Goal: Information Seeking & Learning: Learn about a topic

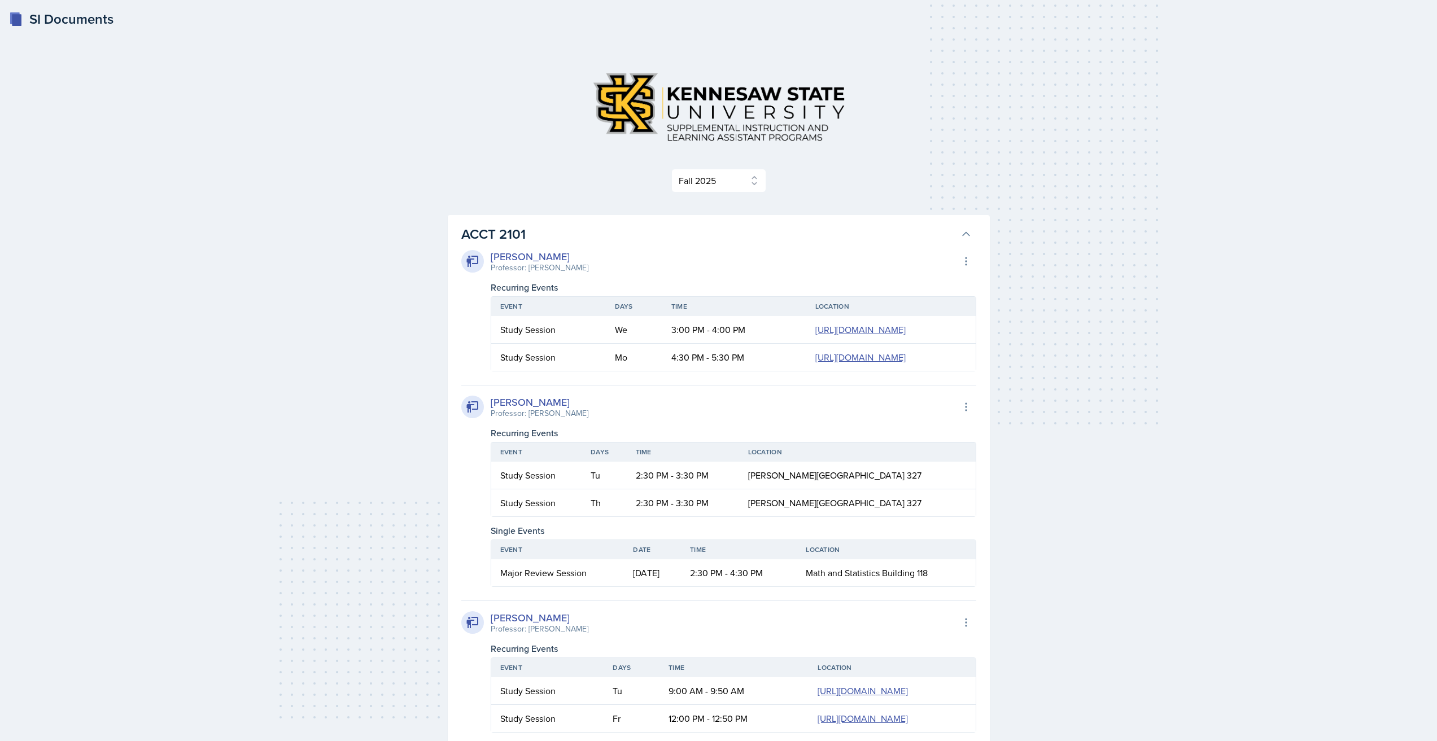
select select "2bed604d-1099-4043-b1bc-2365e8740244"
drag, startPoint x: 685, startPoint y: 255, endPoint x: 685, endPoint y: 249, distance: 6.2
click at [685, 255] on div "[PERSON_NAME] Professor: [PERSON_NAME] Export to Google Calendar" at bounding box center [718, 261] width 515 height 25
click at [685, 240] on h3 "ACCT 2101" at bounding box center [708, 234] width 495 height 20
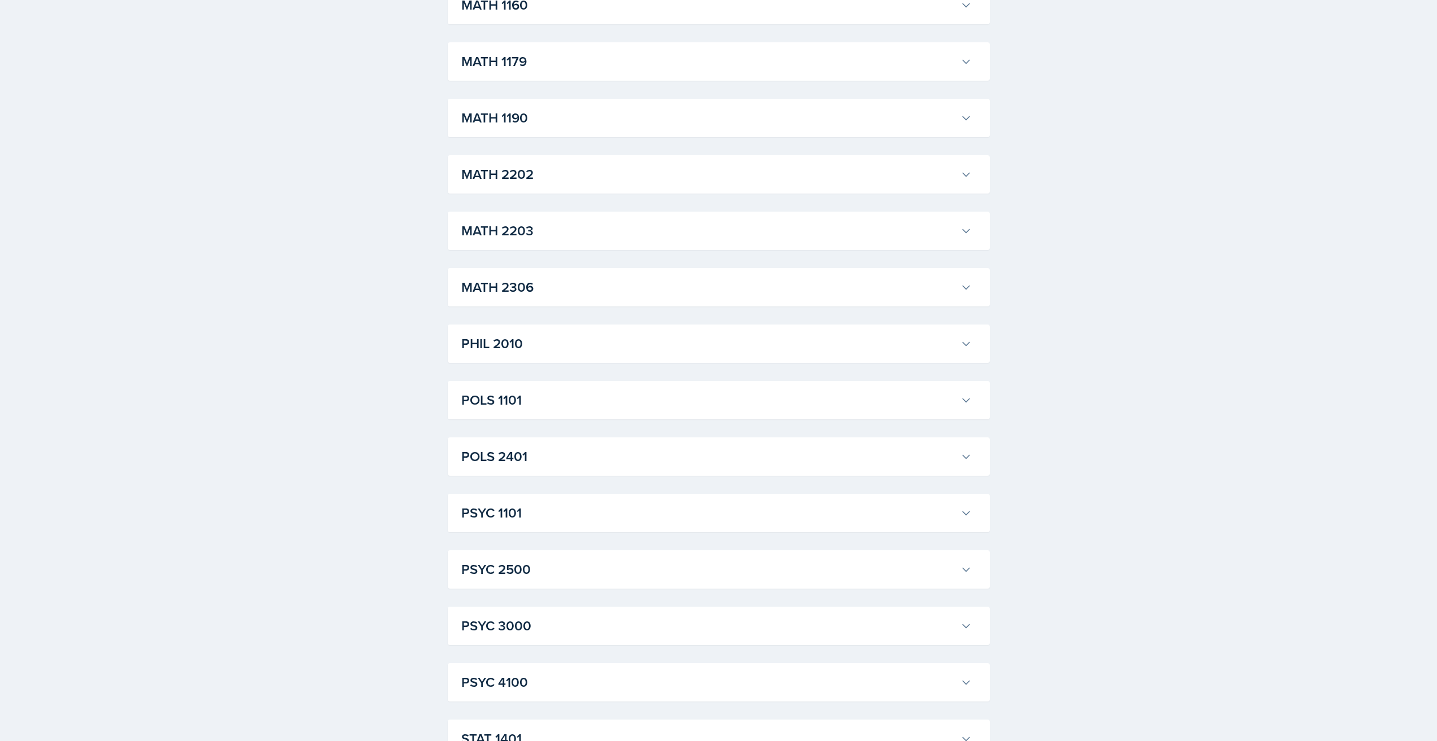
scroll to position [1278, 0]
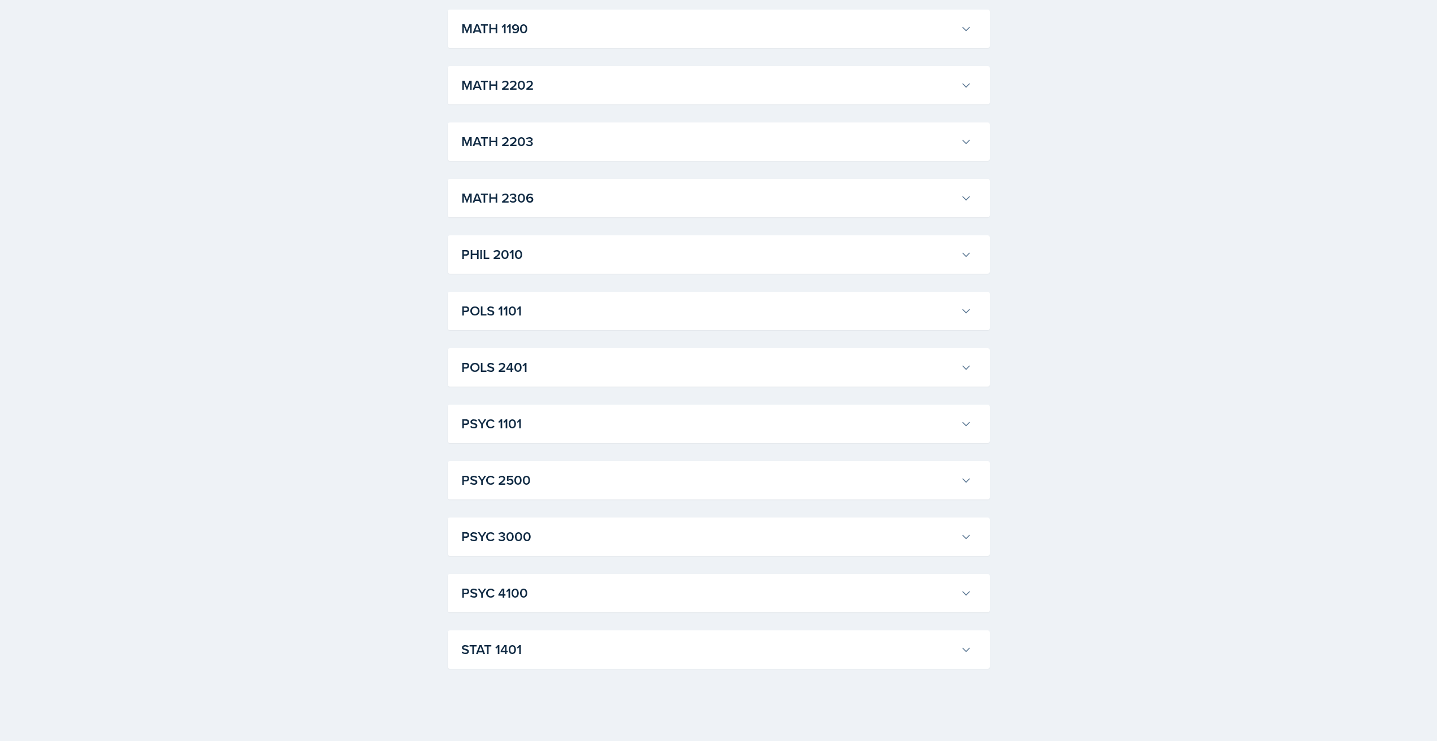
click at [690, 655] on h3 "STAT 1401" at bounding box center [708, 650] width 495 height 20
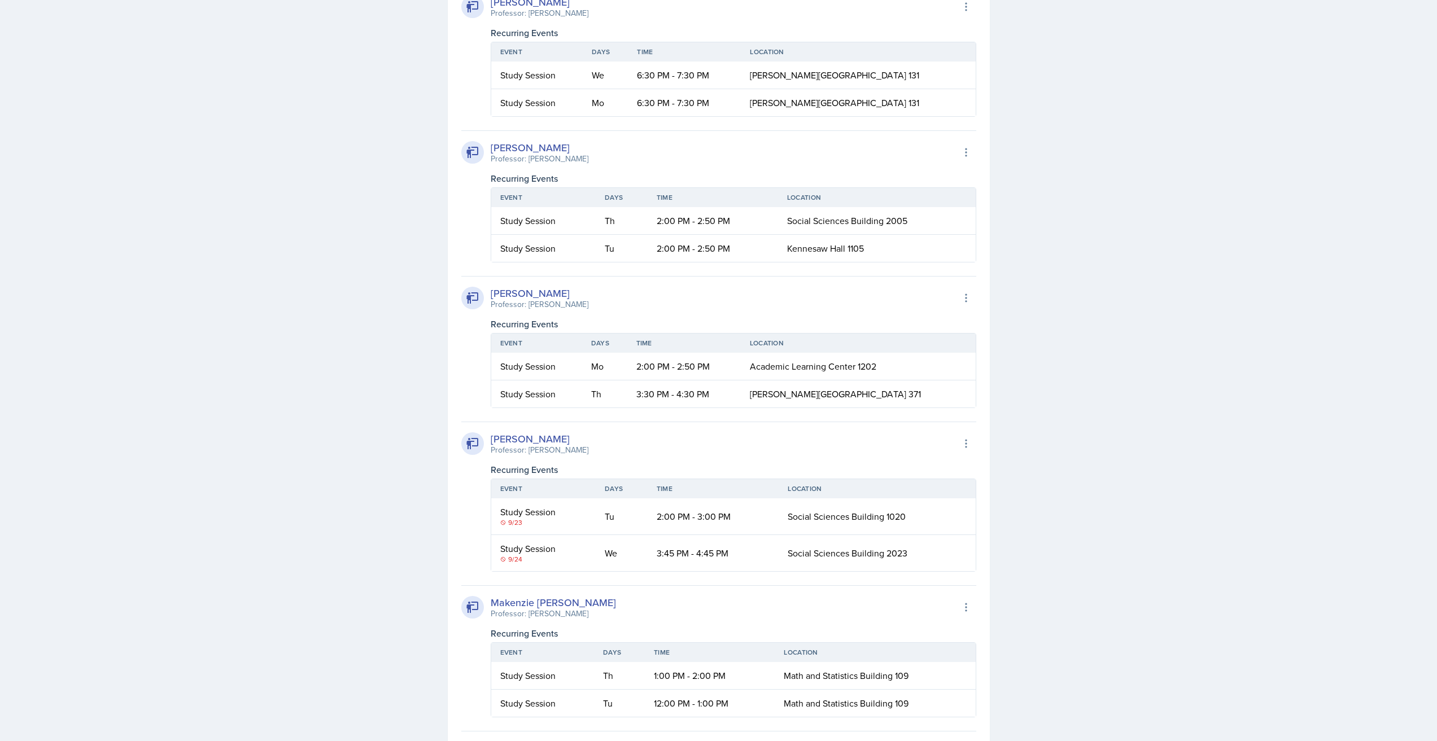
scroll to position [1956, 0]
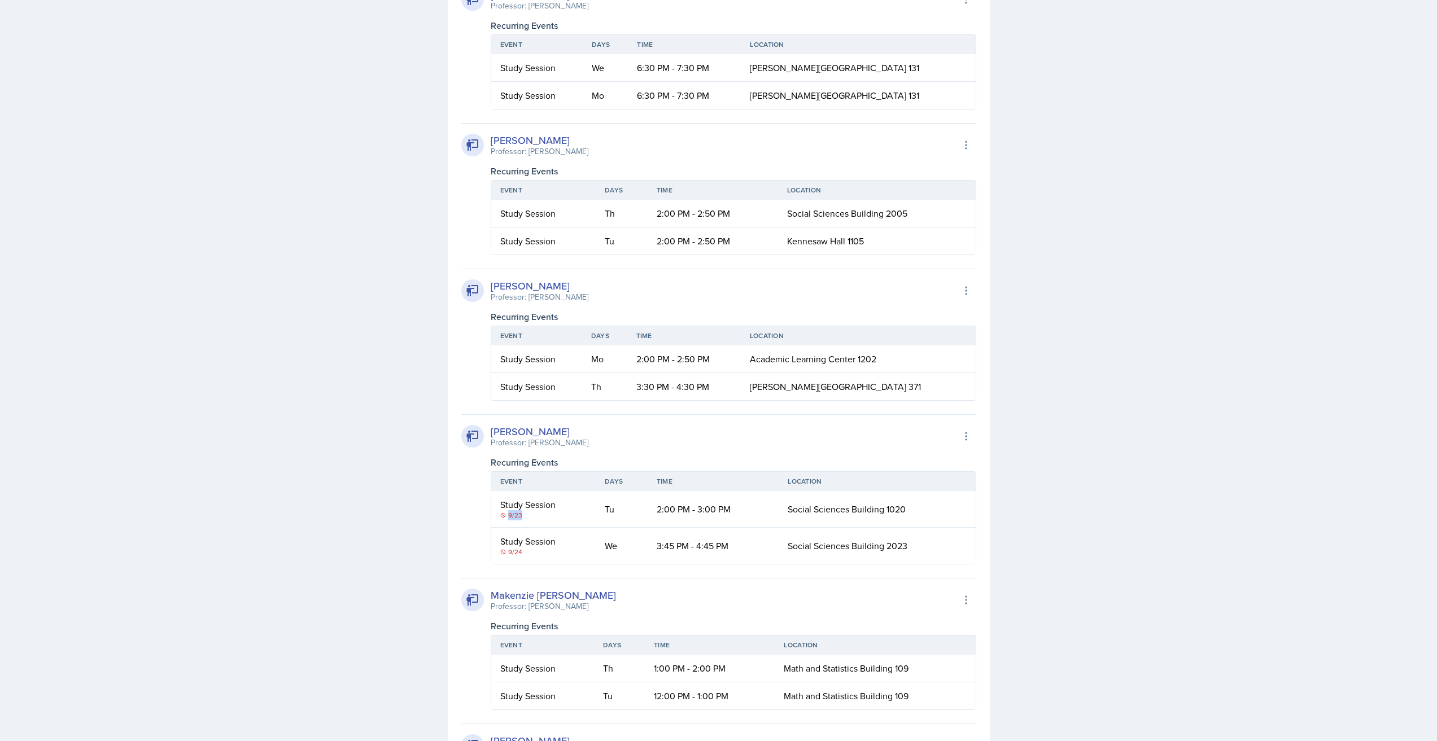
click at [523, 517] on div "9/23" at bounding box center [543, 515] width 87 height 10
drag, startPoint x: 1206, startPoint y: 514, endPoint x: 1200, endPoint y: 515, distance: 5.7
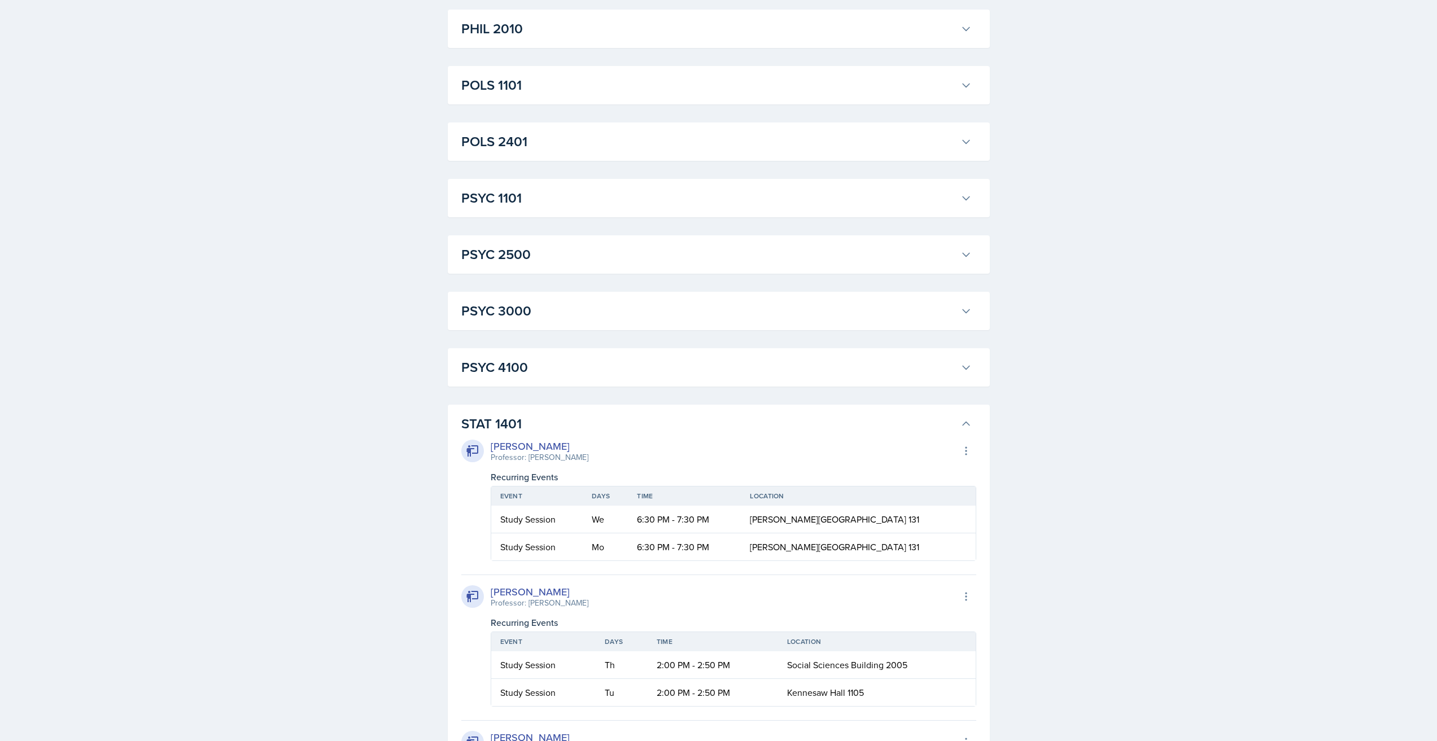
click at [847, 423] on h3 "STAT 1401" at bounding box center [708, 424] width 495 height 20
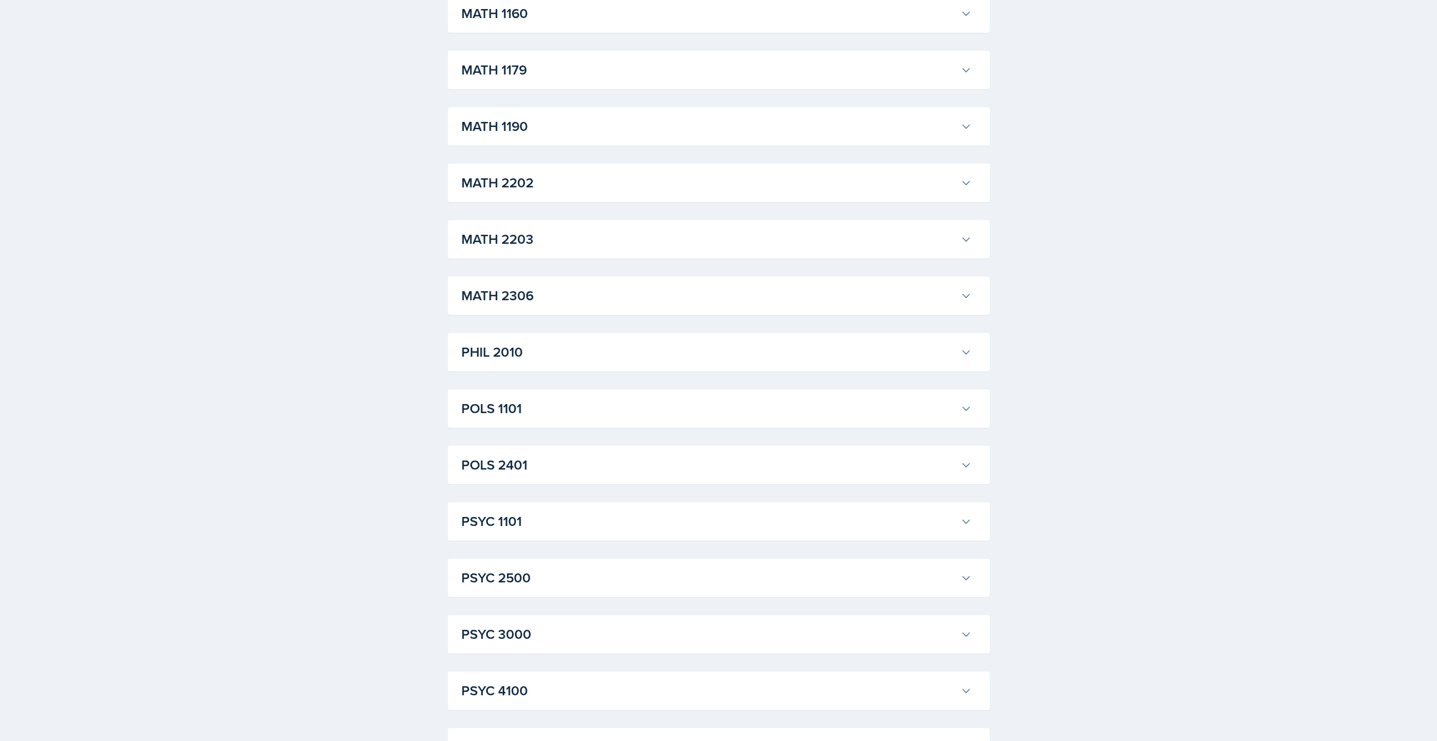
scroll to position [1165, 0]
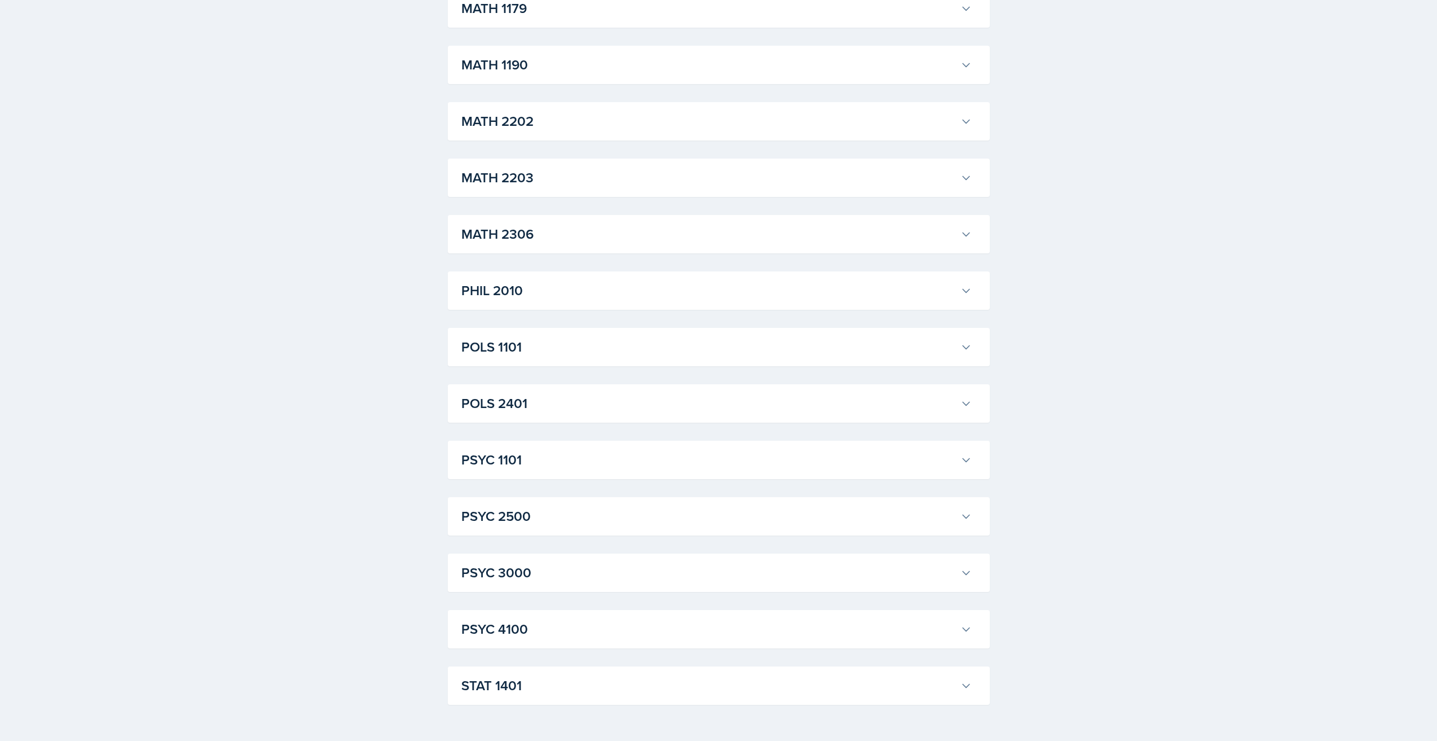
click at [625, 567] on h3 "PSYC 3000" at bounding box center [708, 573] width 495 height 20
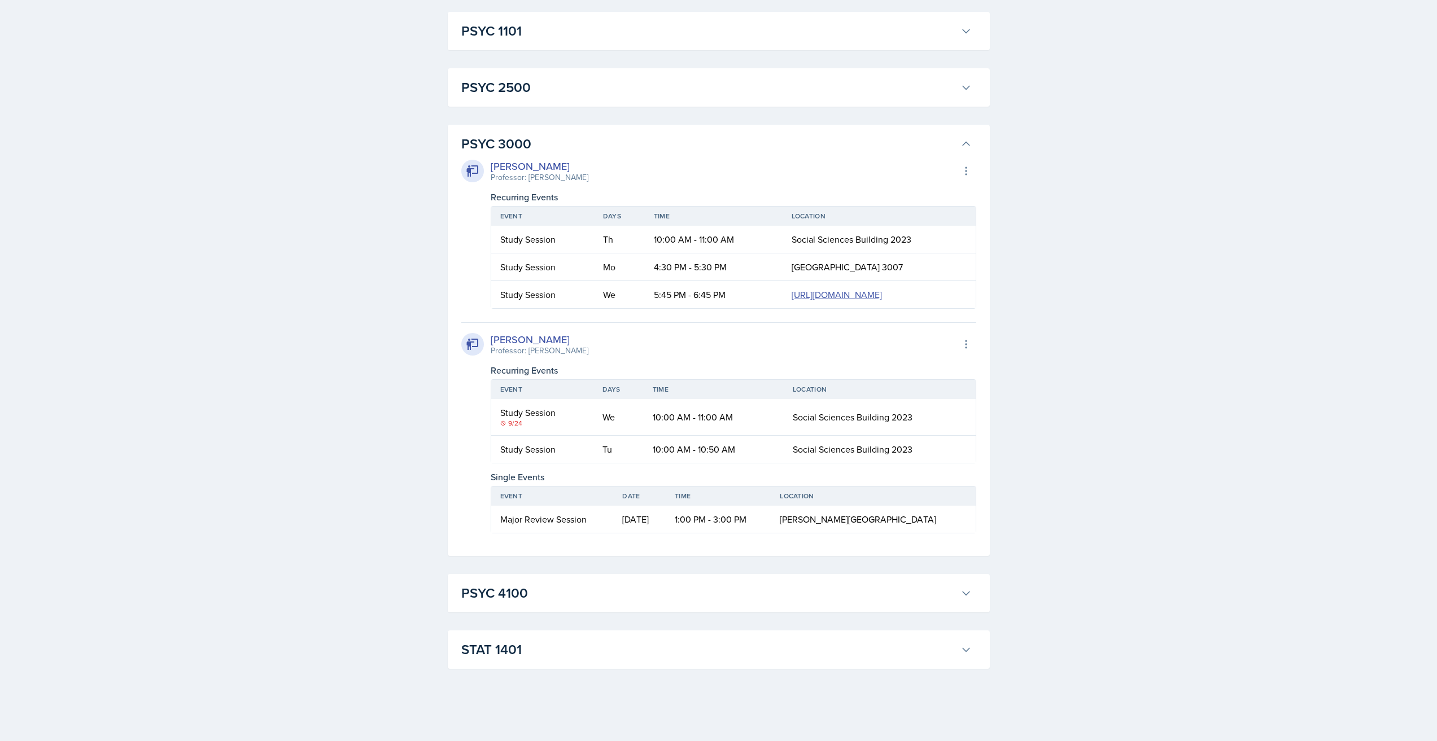
scroll to position [1750, 0]
drag, startPoint x: 541, startPoint y: 463, endPoint x: 556, endPoint y: 463, distance: 14.1
click at [556, 419] on div "Study Session" at bounding box center [542, 413] width 84 height 14
drag, startPoint x: 552, startPoint y: 463, endPoint x: 560, endPoint y: 464, distance: 7.9
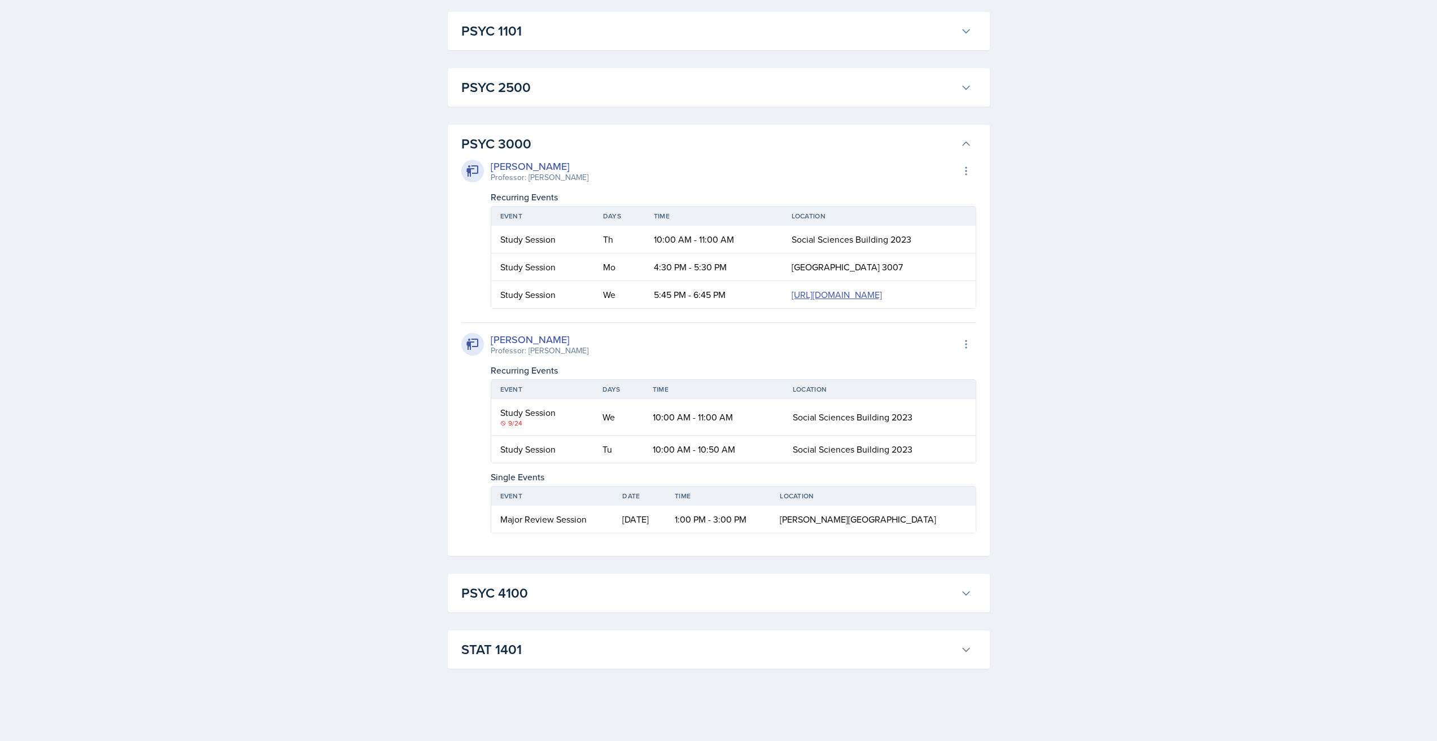
click at [557, 419] on div "Study Session" at bounding box center [542, 413] width 84 height 14
click at [560, 419] on div "Study Session" at bounding box center [542, 413] width 84 height 14
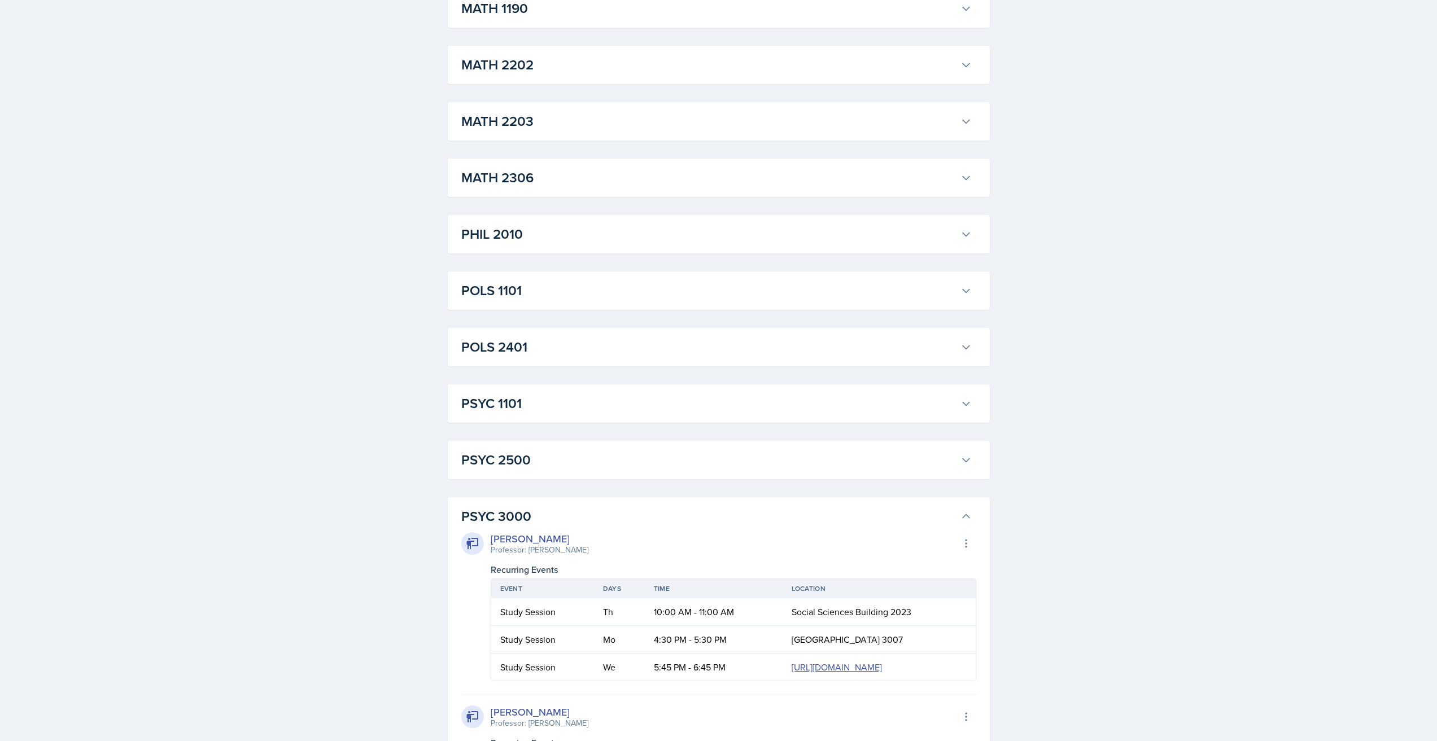
click at [545, 511] on h3 "PSYC 3000" at bounding box center [708, 516] width 495 height 20
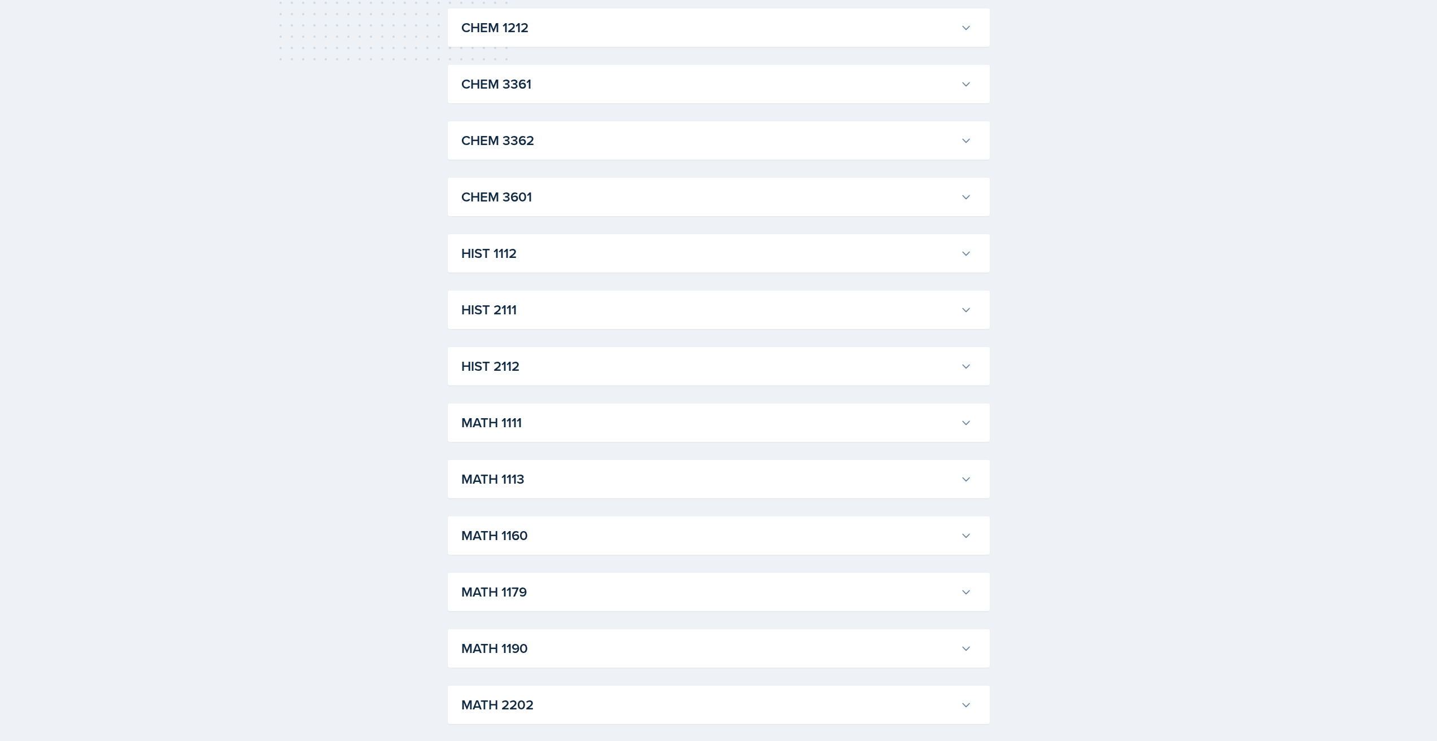
scroll to position [657, 0]
click at [548, 408] on div "MATH 1111 [PERSON_NAME] Professor: [PERSON_NAME] Export to Google Calendar Recu…" at bounding box center [719, 424] width 542 height 38
click at [552, 421] on h3 "MATH 1111" at bounding box center [708, 424] width 495 height 20
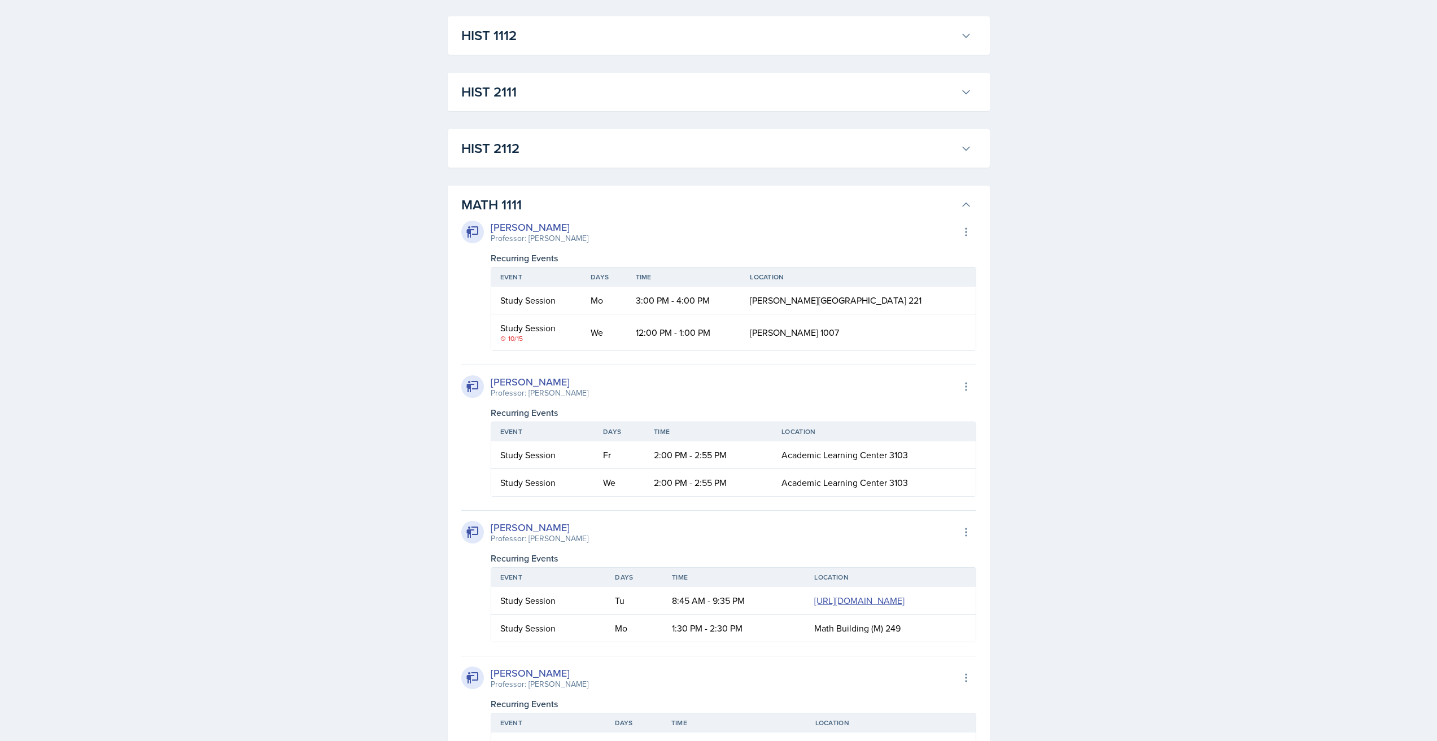
scroll to position [883, 0]
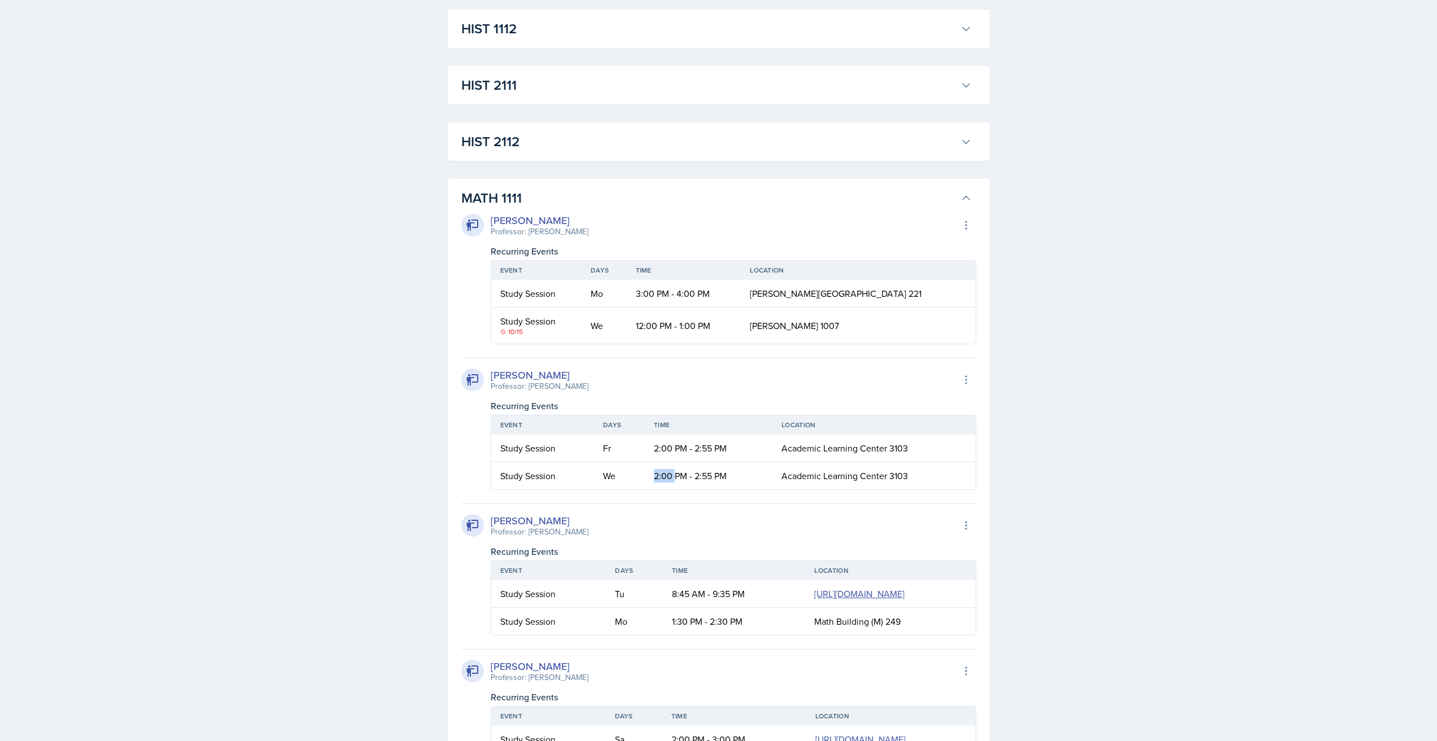
drag, startPoint x: 645, startPoint y: 477, endPoint x: 674, endPoint y: 477, distance: 28.8
click at [674, 477] on td "2:00 PM - 2:55 PM" at bounding box center [709, 475] width 128 height 27
click at [694, 478] on td "2:00 PM - 2:55 PM" at bounding box center [709, 475] width 128 height 27
drag, startPoint x: 628, startPoint y: 473, endPoint x: 679, endPoint y: 473, distance: 50.8
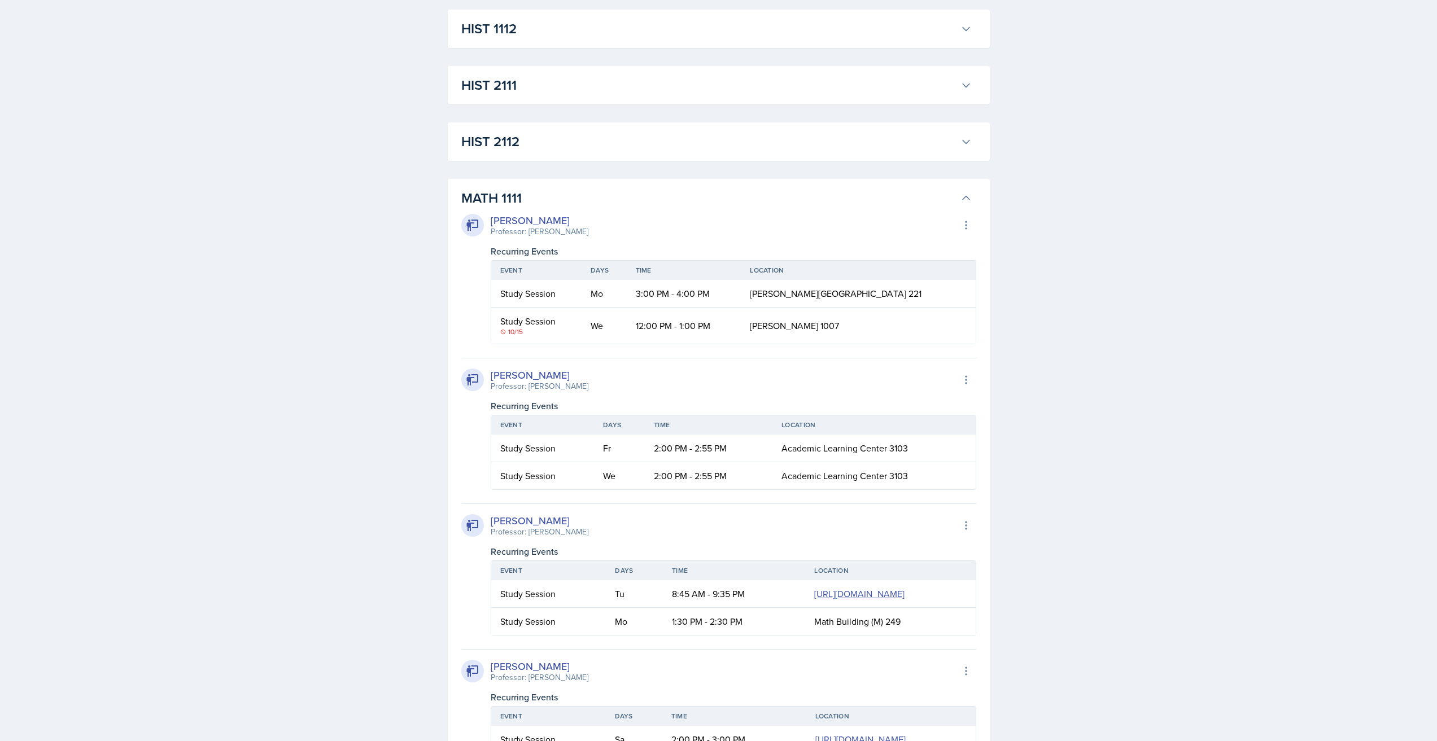
click at [668, 473] on tr "Study Session We 2:00 PM - 2:55 PM Academic Learning Center 3103" at bounding box center [733, 475] width 484 height 27
click at [680, 473] on td "2:00 PM - 2:55 PM" at bounding box center [709, 475] width 128 height 27
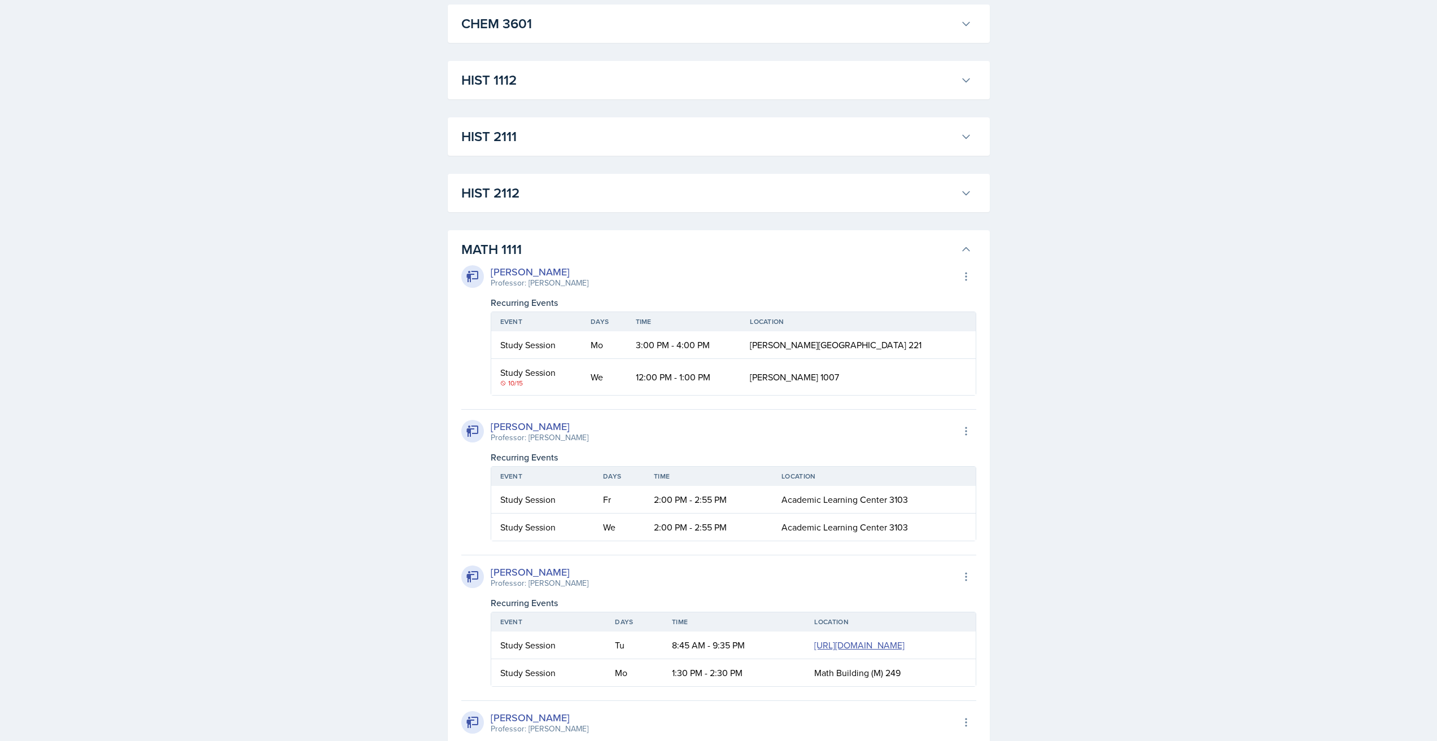
scroll to position [770, 0]
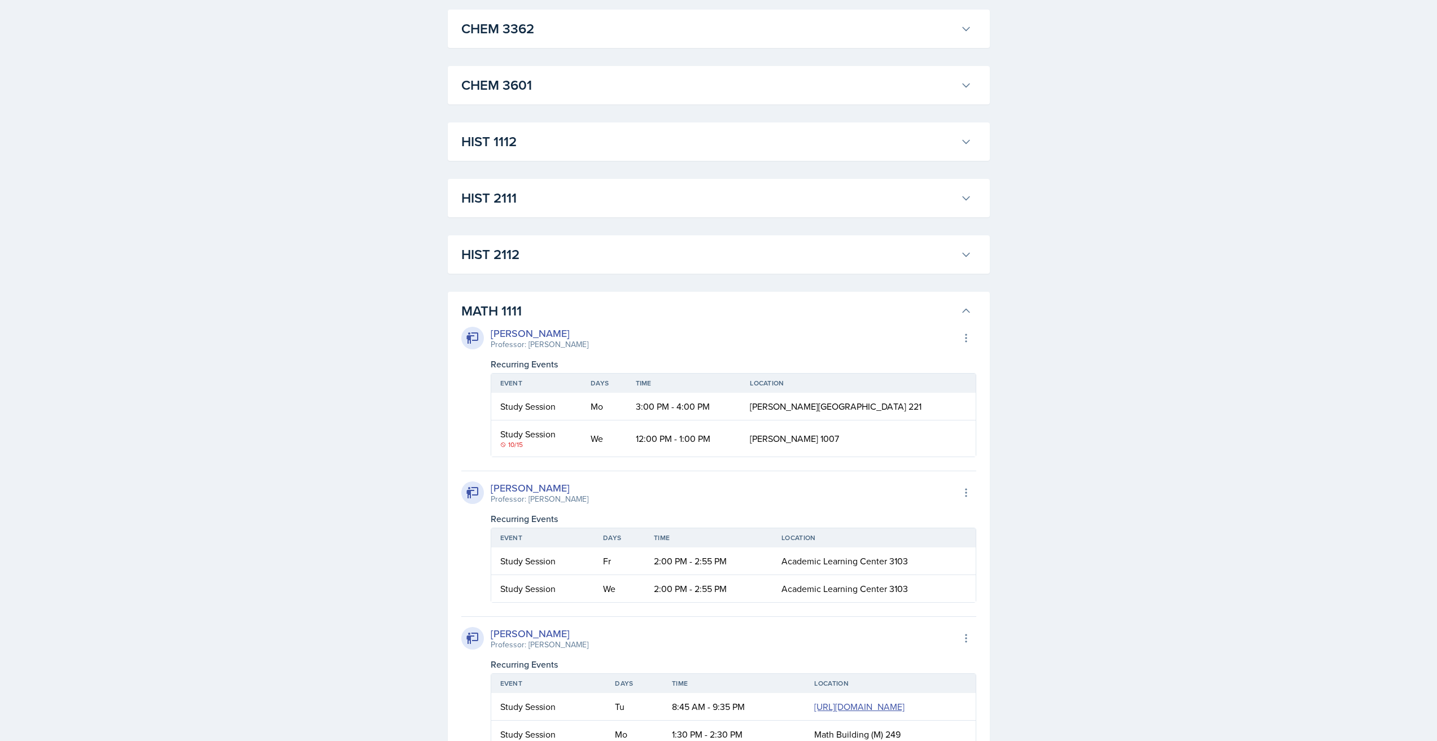
click at [529, 313] on h3 "MATH 1111" at bounding box center [708, 311] width 495 height 20
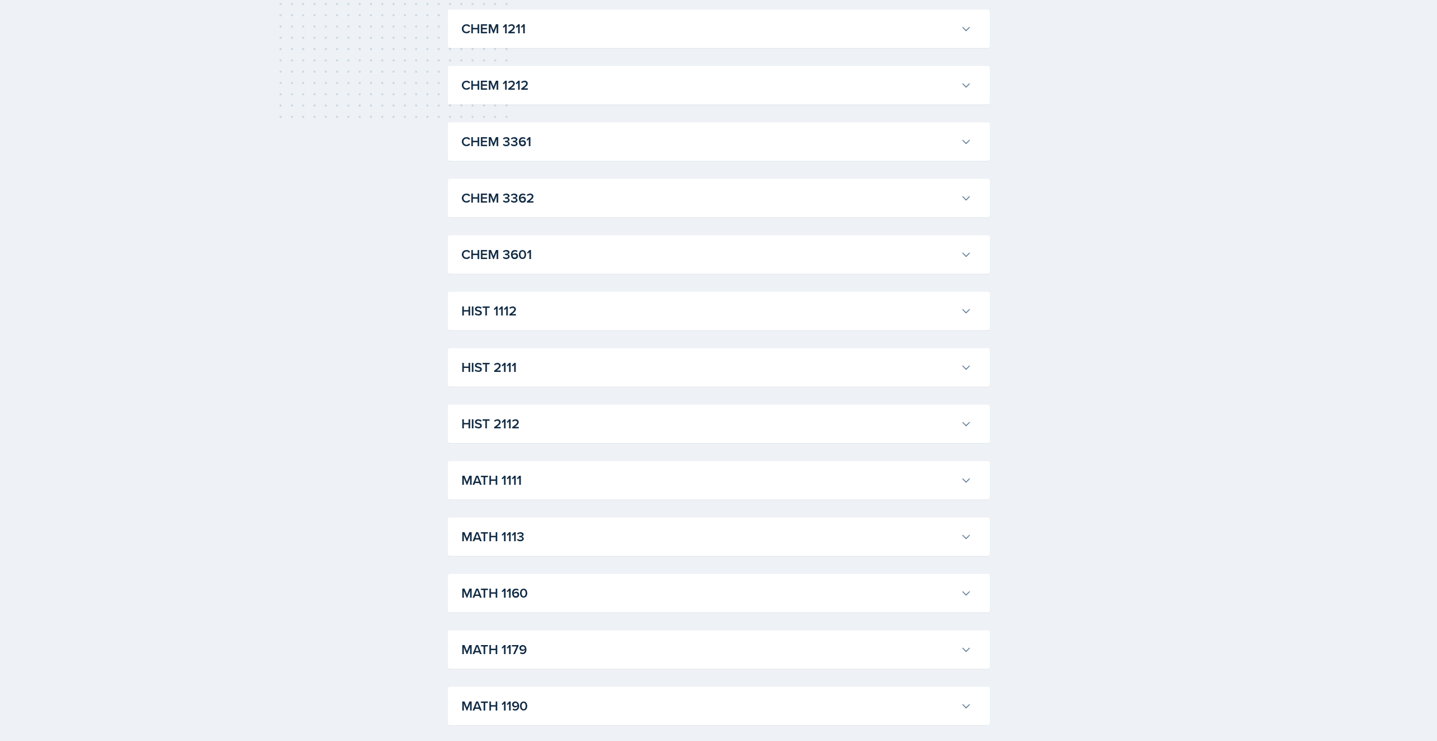
scroll to position [657, 0]
click at [545, 362] on h3 "HIST 2112" at bounding box center [708, 367] width 495 height 20
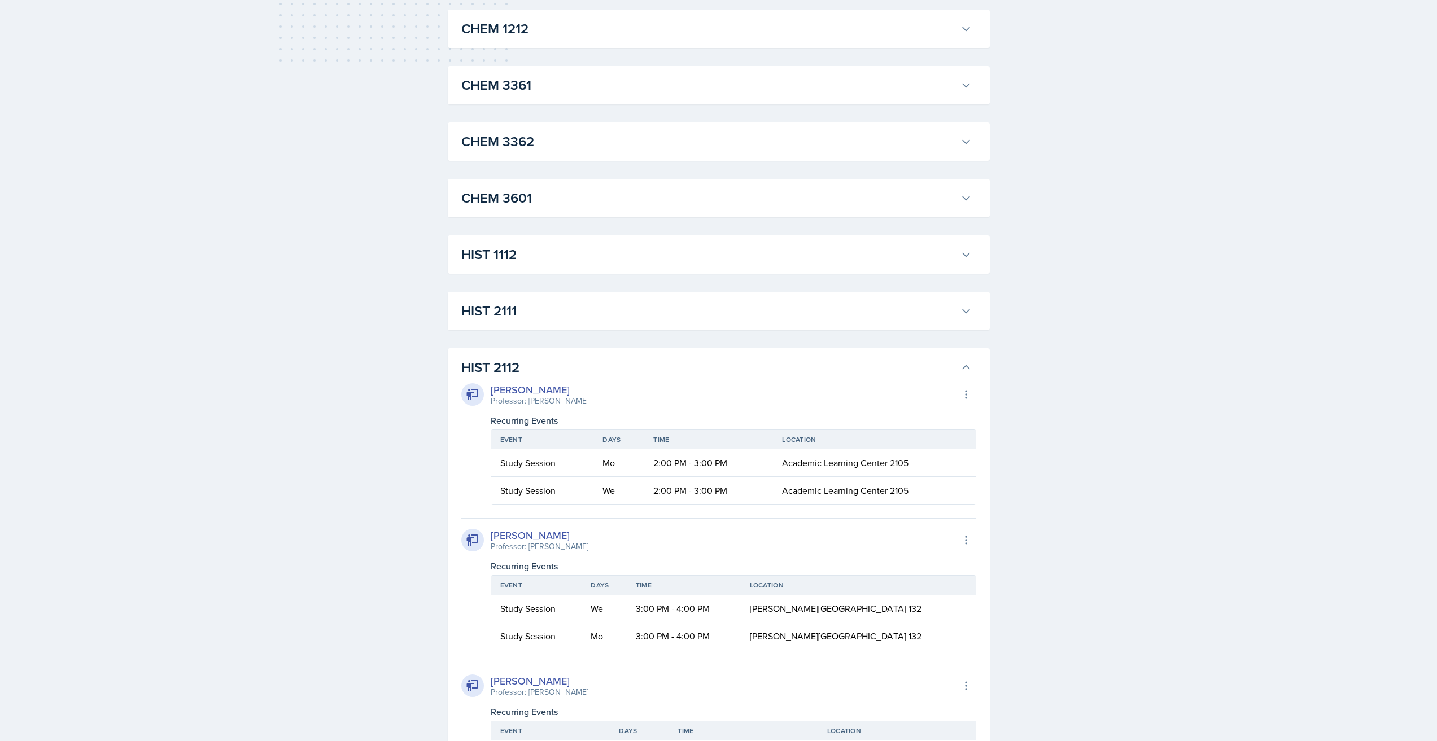
click at [546, 370] on h3 "HIST 2112" at bounding box center [708, 367] width 495 height 20
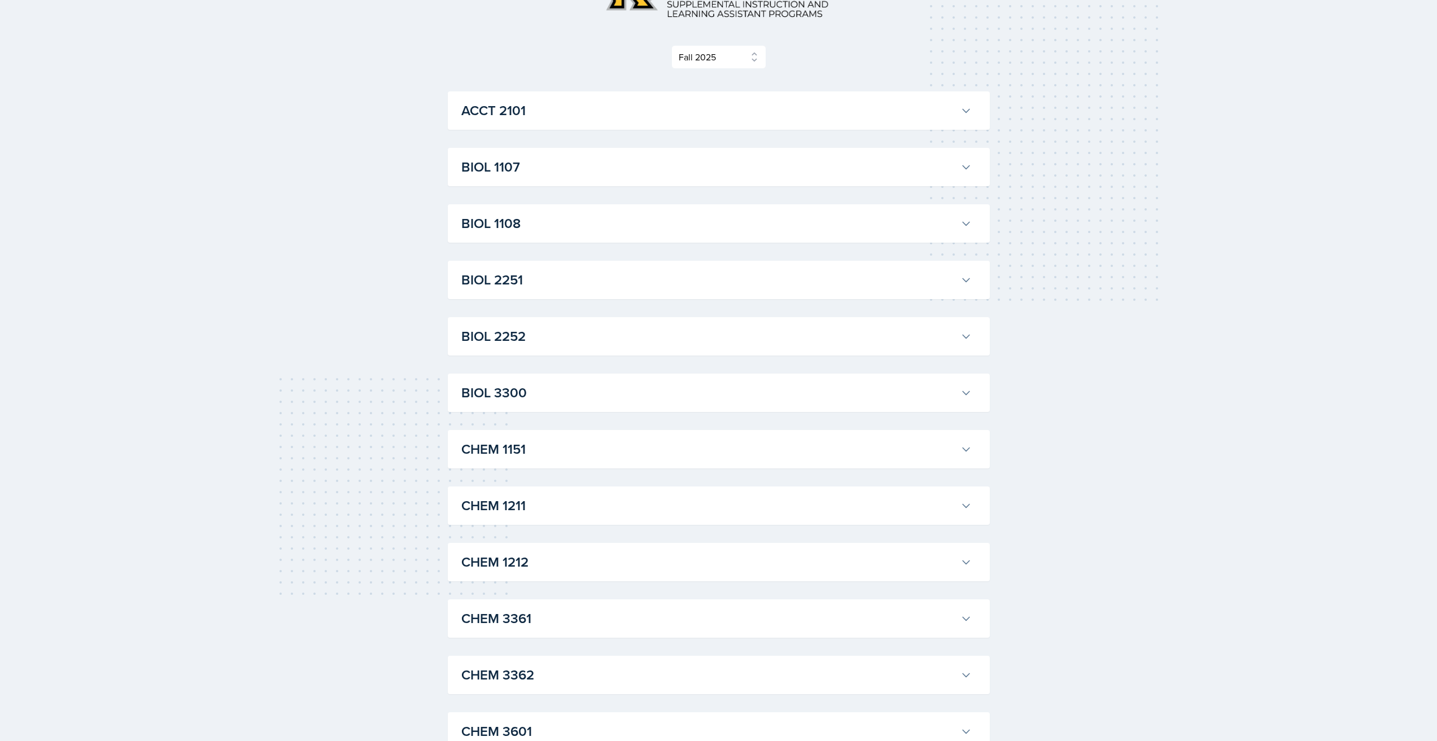
scroll to position [0, 0]
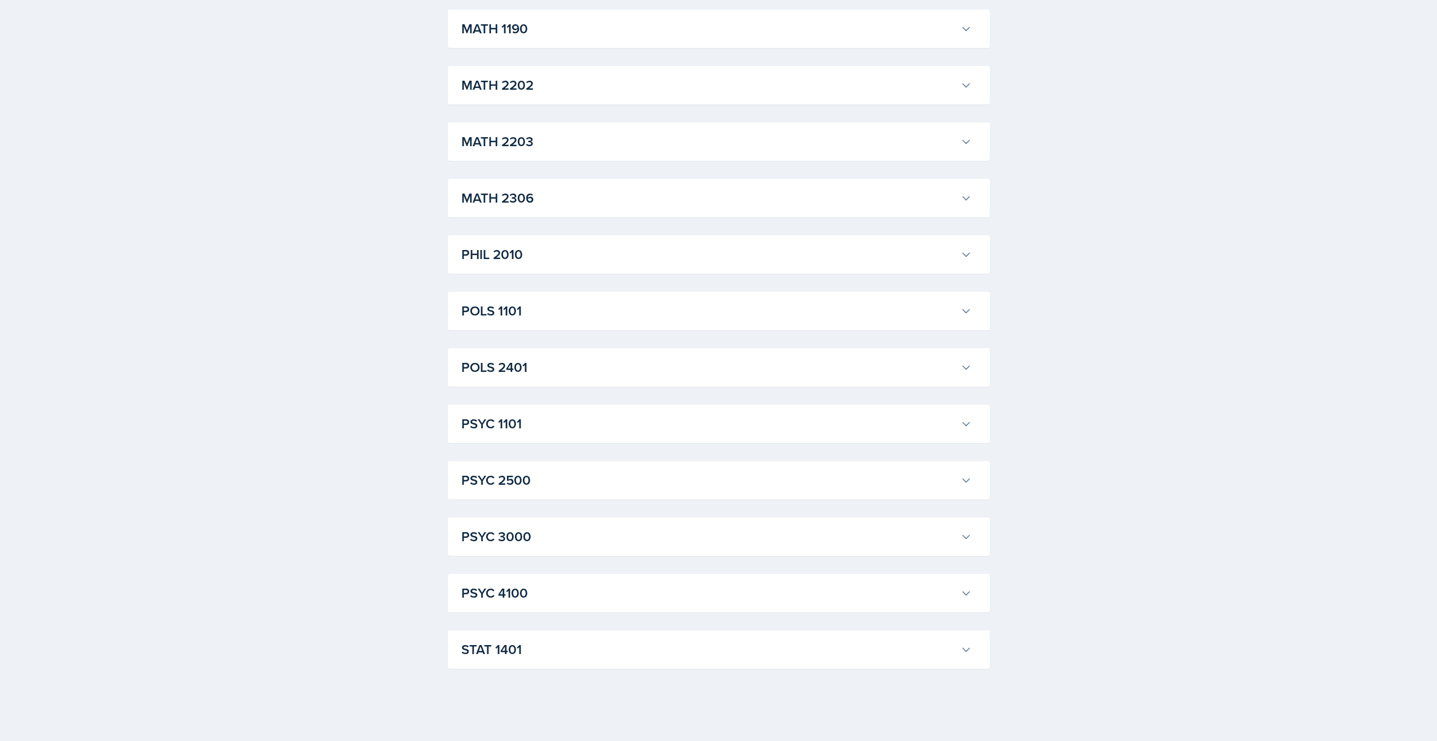
click at [657, 650] on h3 "STAT 1401" at bounding box center [708, 650] width 495 height 20
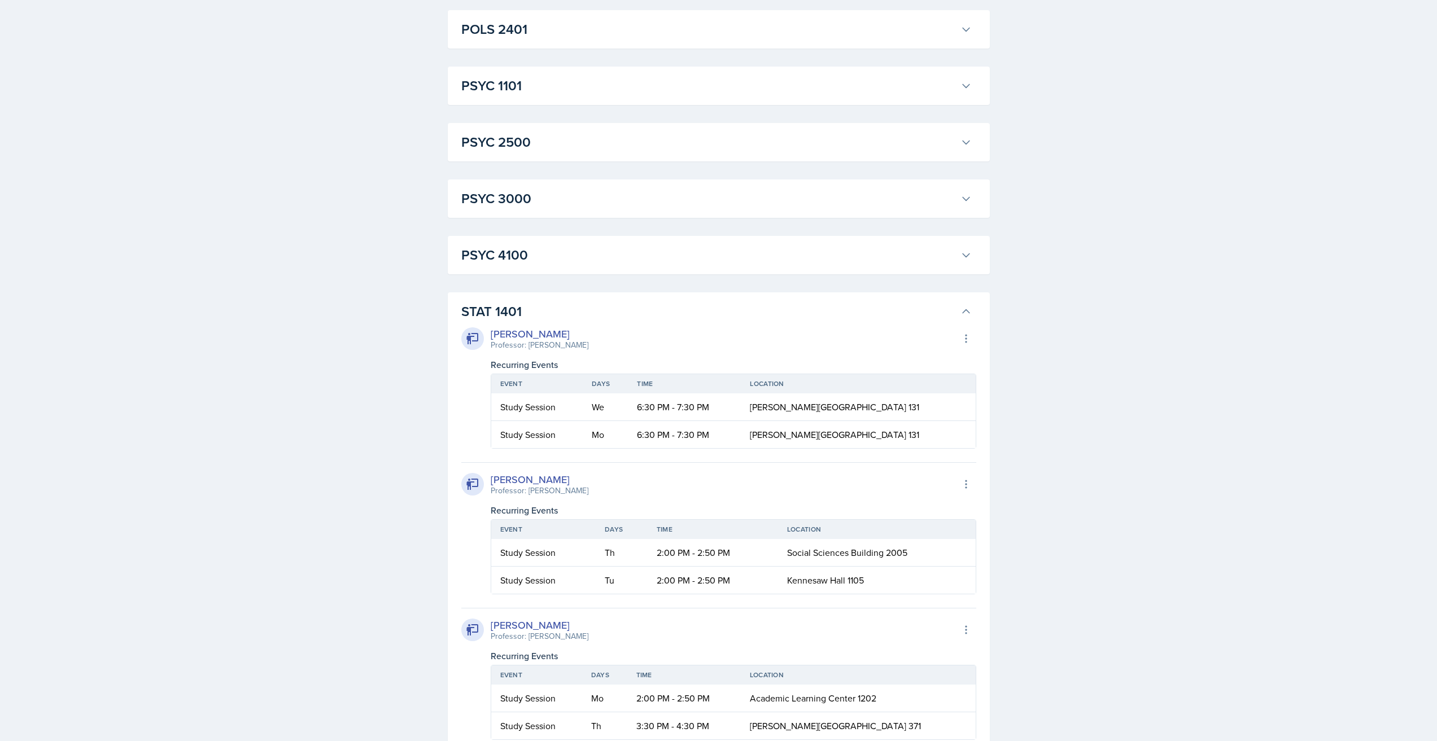
scroll to position [1617, 0]
drag, startPoint x: 660, startPoint y: 582, endPoint x: 685, endPoint y: 583, distance: 25.4
click at [685, 583] on td "2:00 PM - 2:50 PM" at bounding box center [713, 579] width 130 height 27
click at [622, 310] on h3 "STAT 1401" at bounding box center [708, 311] width 495 height 20
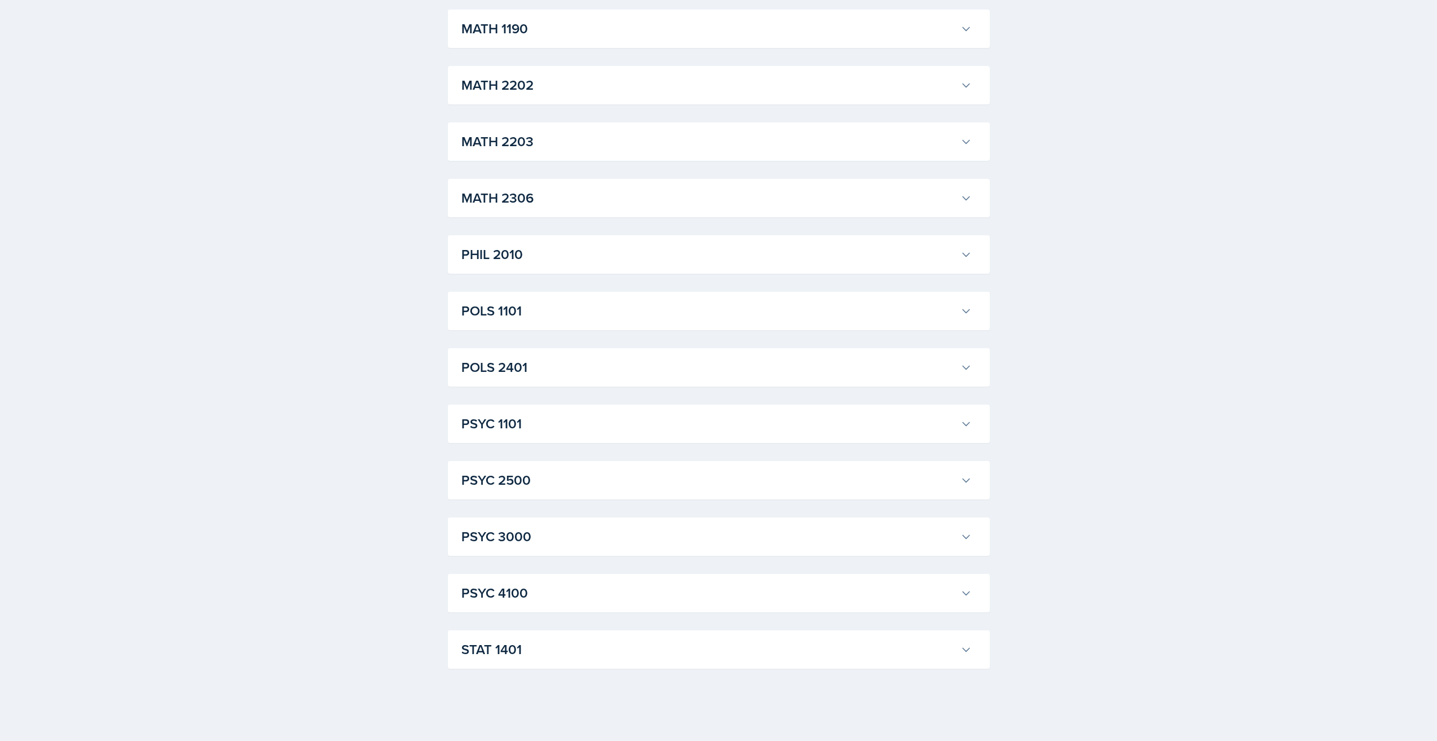
scroll to position [1278, 0]
click at [649, 658] on h3 "STAT 1401" at bounding box center [708, 650] width 495 height 20
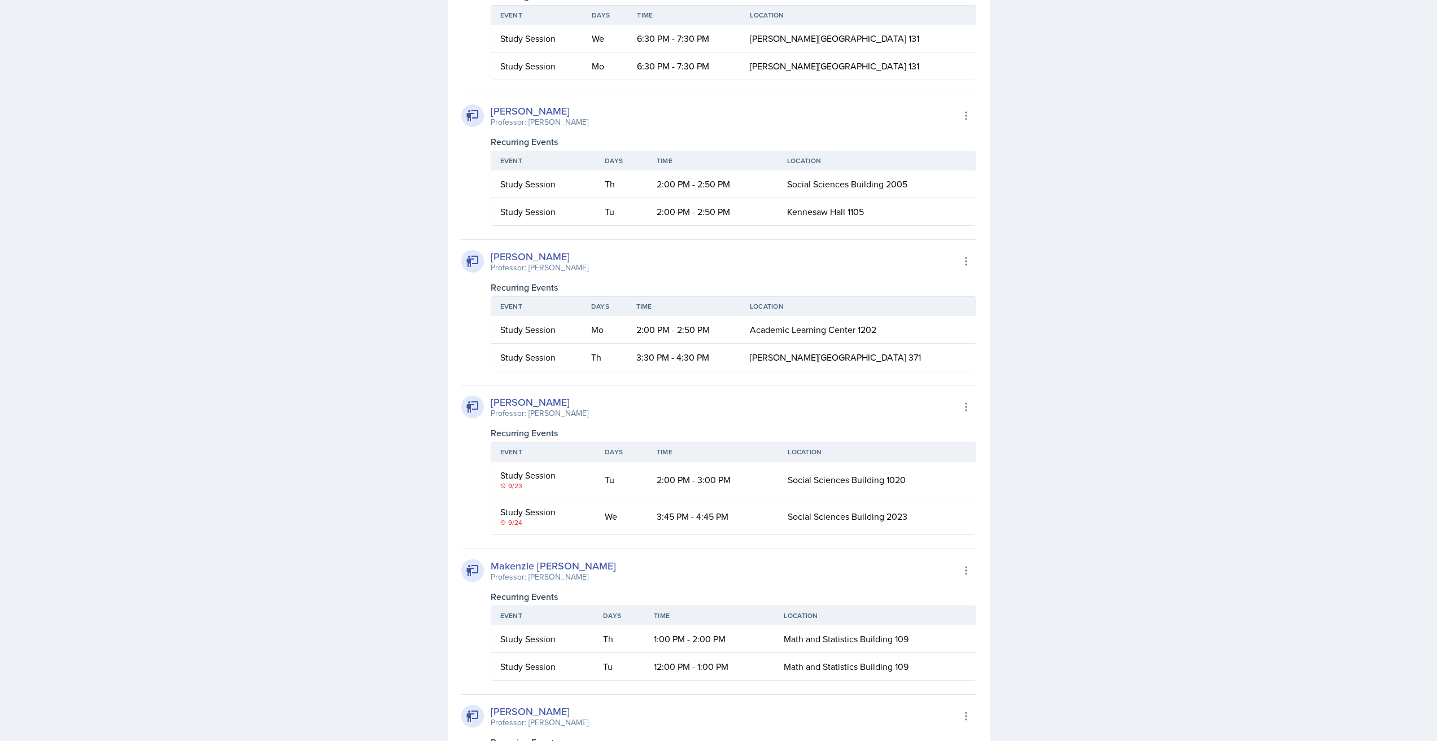
scroll to position [2012, 0]
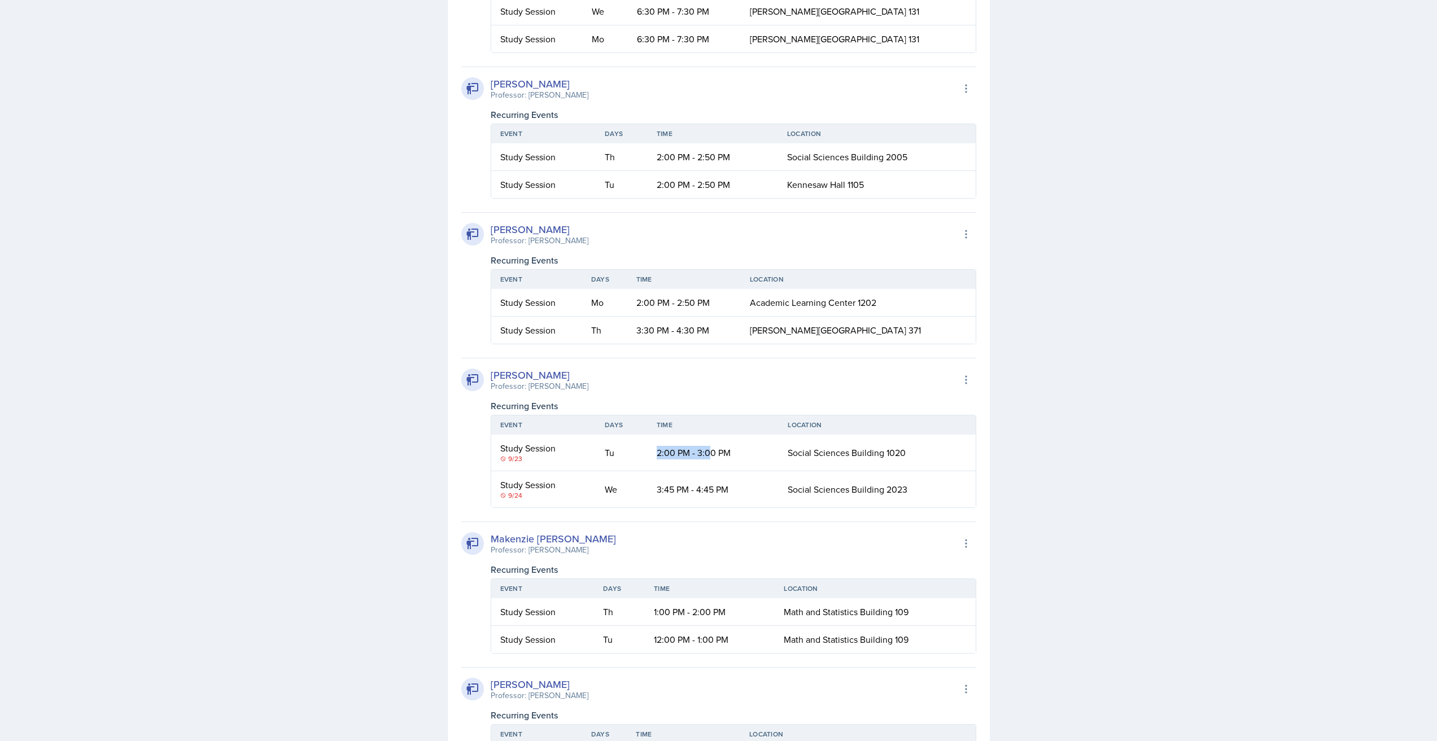
drag, startPoint x: 654, startPoint y: 452, endPoint x: 707, endPoint y: 455, distance: 53.1
click at [707, 455] on td "2:00 PM - 3:00 PM" at bounding box center [714, 453] width 132 height 37
drag, startPoint x: 652, startPoint y: 457, endPoint x: 701, endPoint y: 457, distance: 49.7
click at [693, 457] on td "2:00 PM - 3:00 PM" at bounding box center [714, 453] width 132 height 37
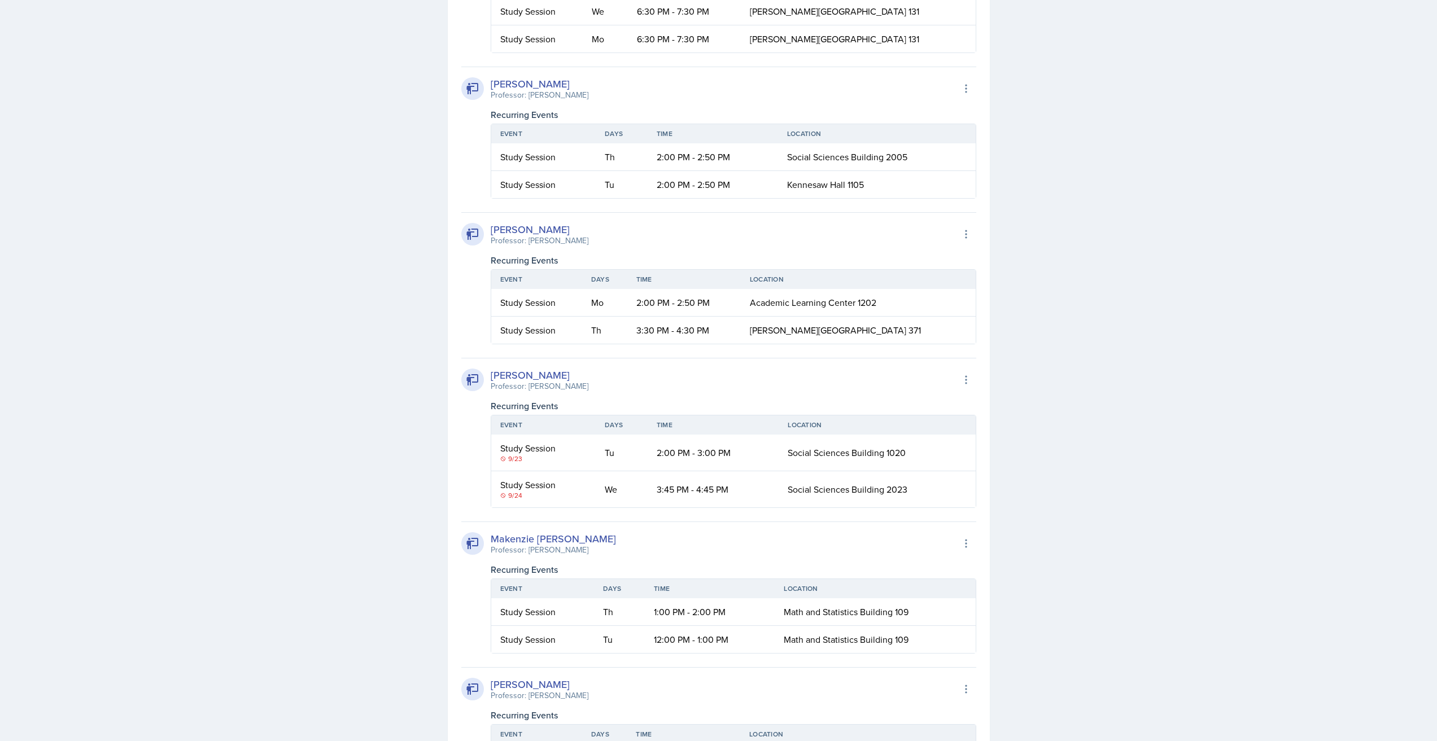
click at [701, 457] on td "2:00 PM - 3:00 PM" at bounding box center [714, 453] width 132 height 37
click at [701, 483] on td "3:45 PM - 4:45 PM" at bounding box center [714, 489] width 132 height 36
click at [702, 483] on td "3:45 PM - 4:45 PM" at bounding box center [714, 489] width 132 height 36
drag, startPoint x: 648, startPoint y: 484, endPoint x: 705, endPoint y: 486, distance: 56.5
click at [705, 486] on td "3:45 PM - 4:45 PM" at bounding box center [714, 489] width 132 height 36
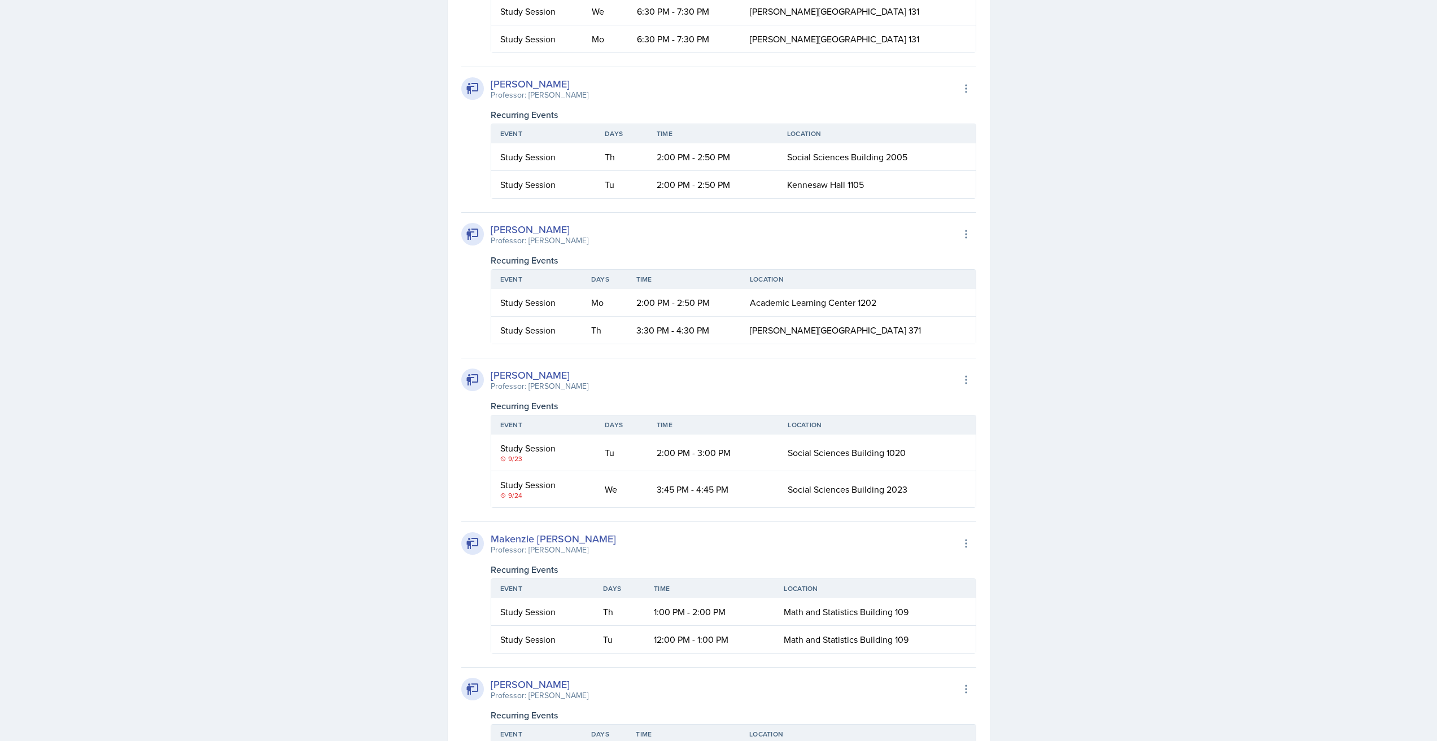
click at [638, 488] on td "We" at bounding box center [622, 489] width 52 height 36
drag, startPoint x: 654, startPoint y: 488, endPoint x: 722, endPoint y: 489, distance: 67.8
click at [722, 489] on td "3:45 PM - 4:45 PM" at bounding box center [714, 489] width 132 height 36
click at [723, 489] on td "3:45 PM - 4:45 PM" at bounding box center [714, 489] width 132 height 36
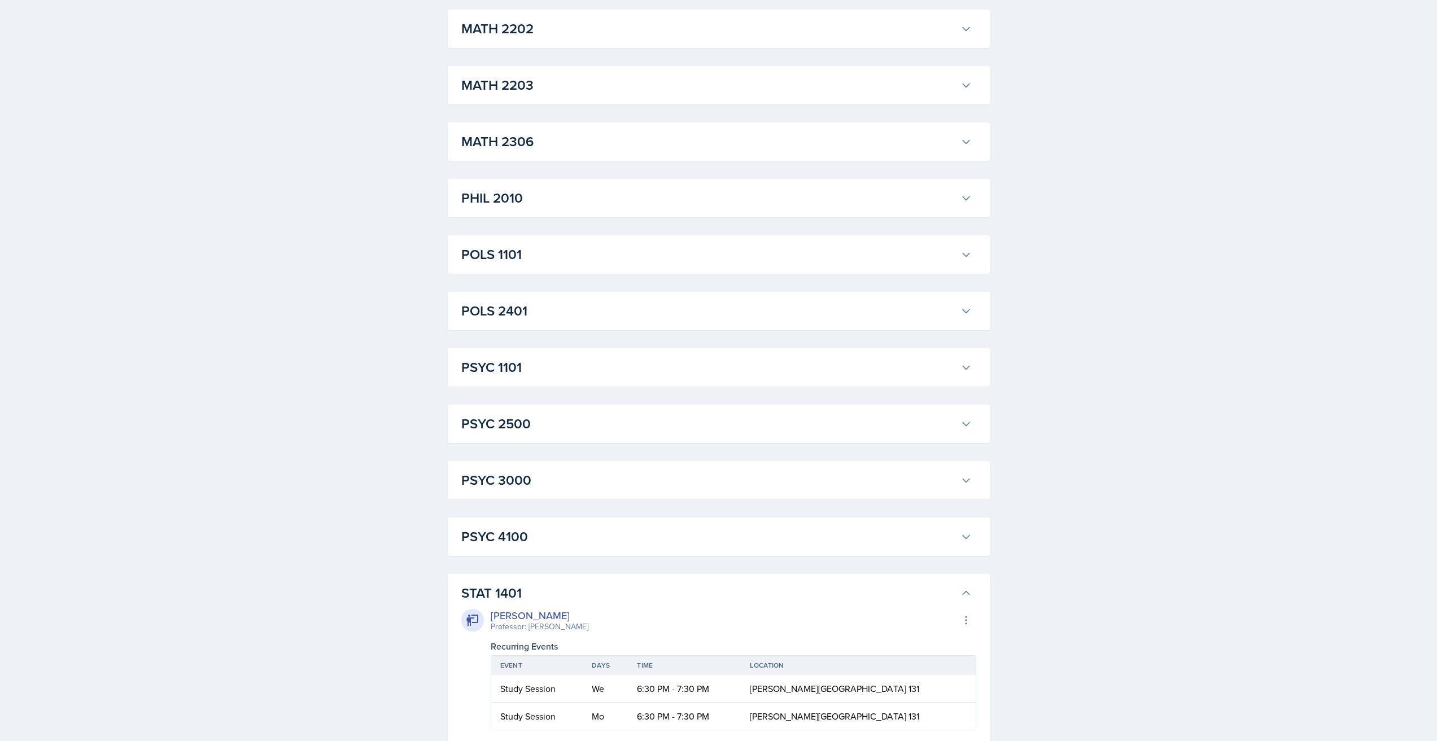
click at [824, 582] on button "STAT 1401" at bounding box center [716, 593] width 515 height 25
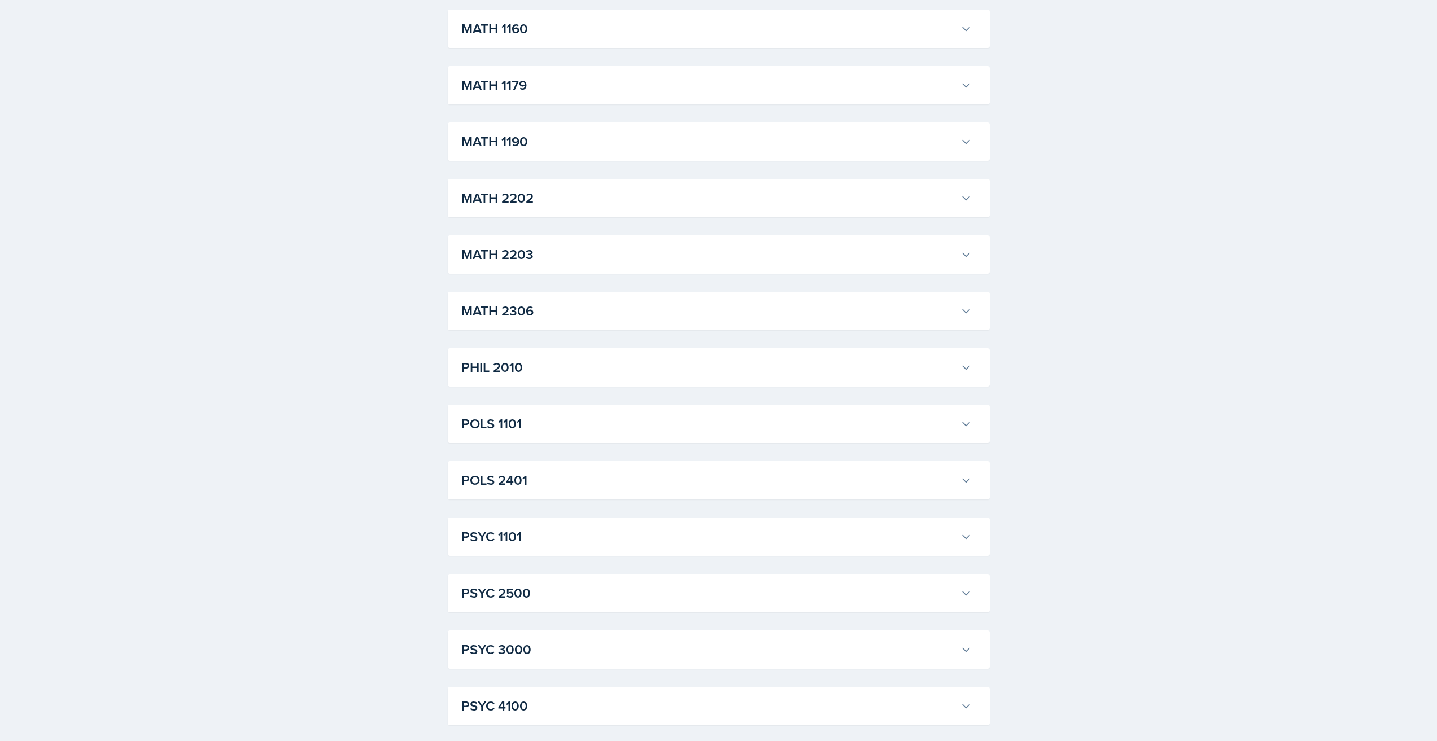
scroll to position [1109, 0]
click at [606, 485] on h3 "POLS 1101" at bounding box center [708, 480] width 495 height 20
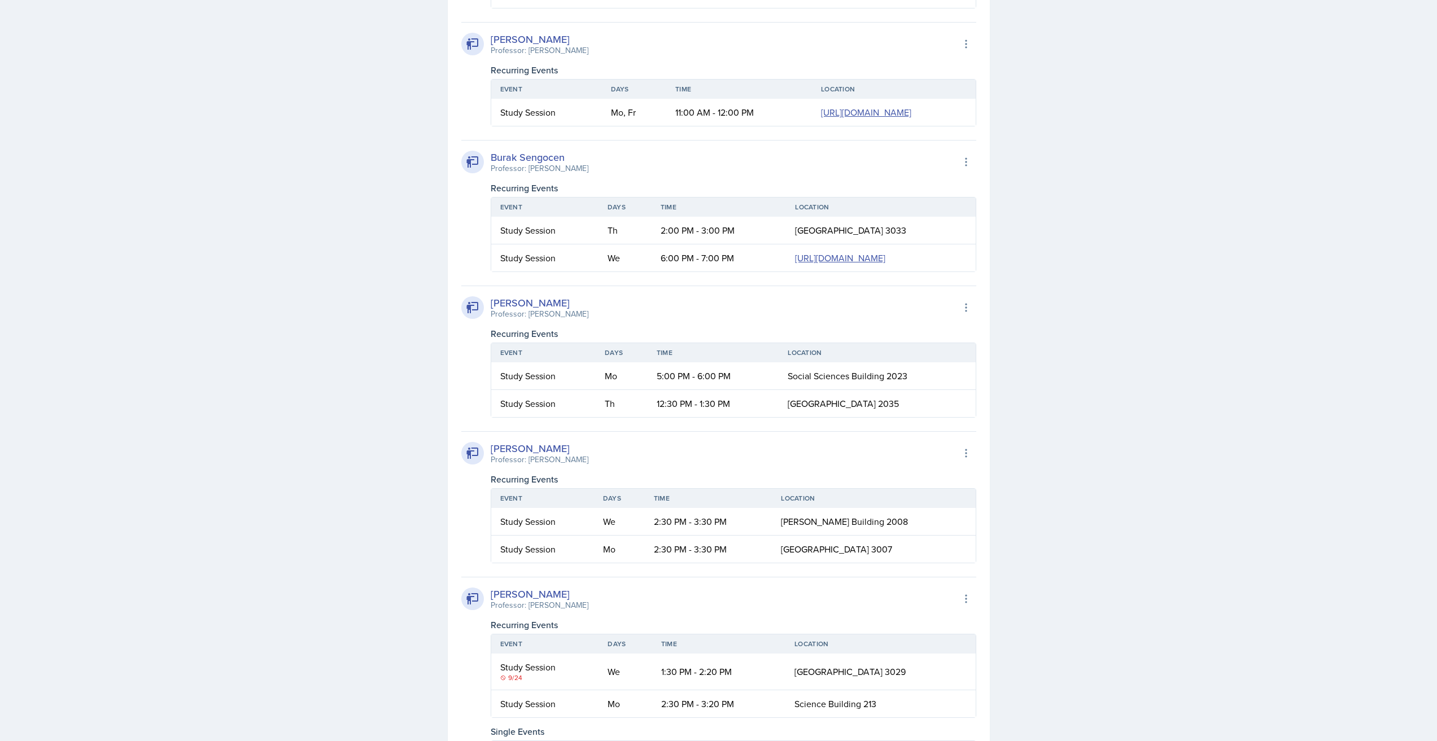
scroll to position [1730, 0]
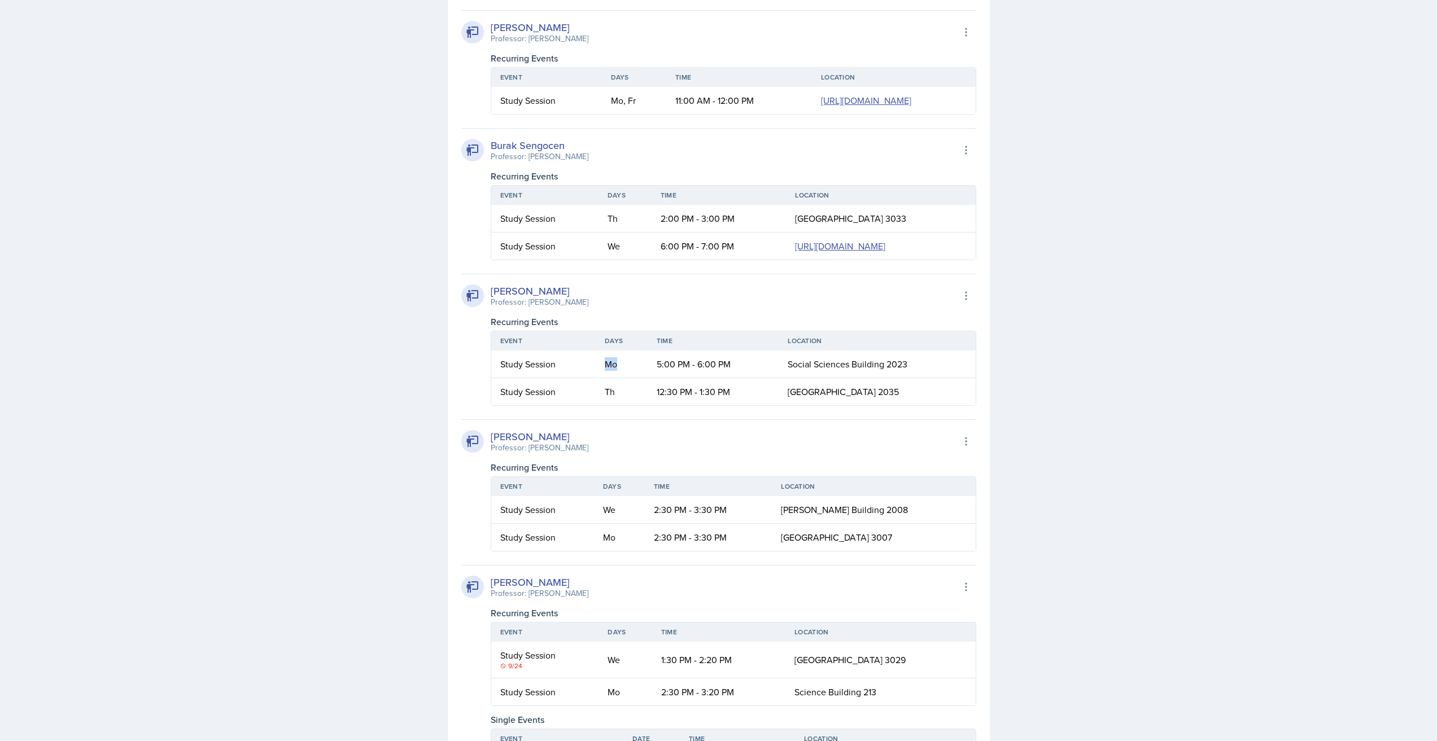
drag, startPoint x: 624, startPoint y: 505, endPoint x: 641, endPoint y: 505, distance: 16.9
click at [641, 378] on td "Mo" at bounding box center [622, 365] width 52 height 28
drag, startPoint x: 664, startPoint y: 506, endPoint x: 703, endPoint y: 506, distance: 39.5
click at [678, 378] on td "5:00 PM - 6:00 PM" at bounding box center [714, 365] width 132 height 28
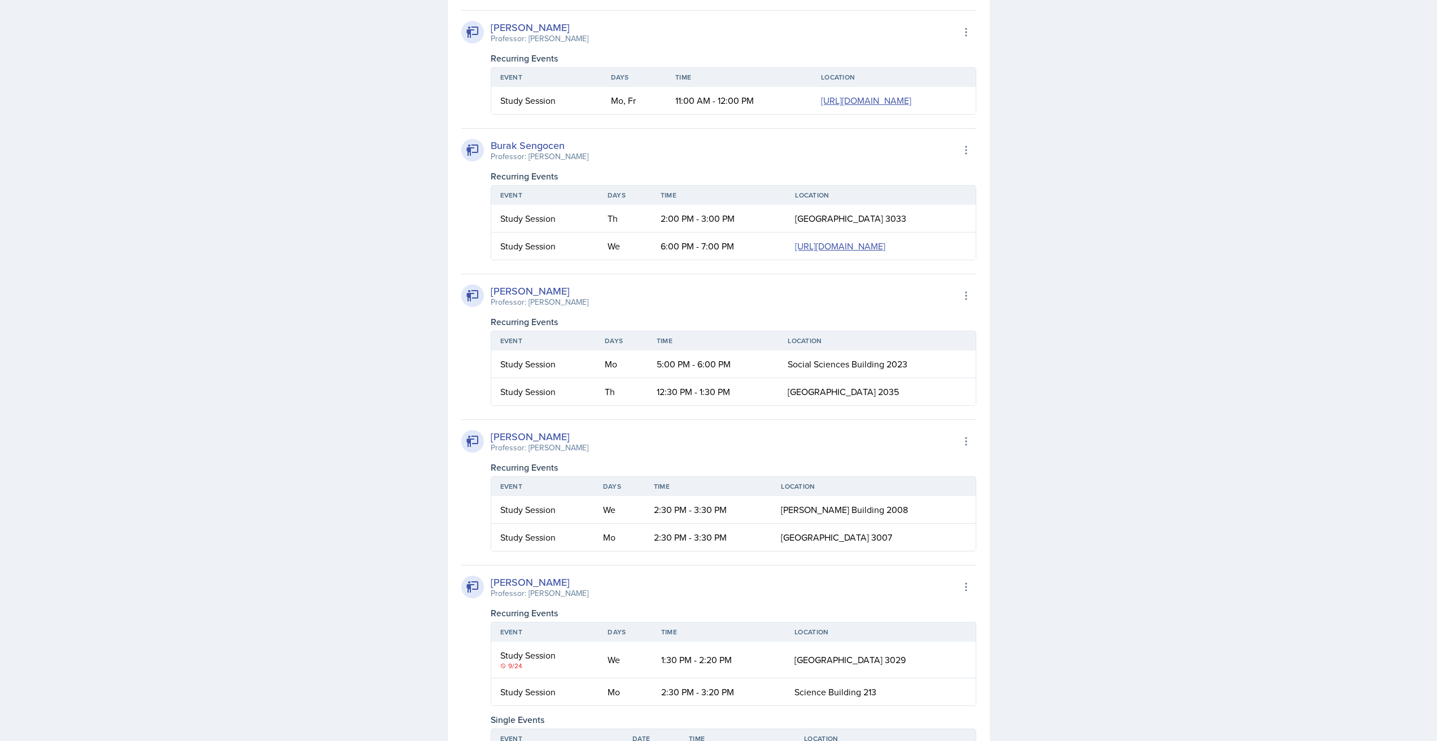
click at [707, 378] on td "5:00 PM - 6:00 PM" at bounding box center [714, 365] width 132 height 28
drag, startPoint x: 667, startPoint y: 506, endPoint x: 714, endPoint y: 506, distance: 46.9
click at [688, 378] on td "5:00 PM - 6:00 PM" at bounding box center [714, 365] width 132 height 28
click at [714, 378] on td "5:00 PM - 6:00 PM" at bounding box center [714, 365] width 132 height 28
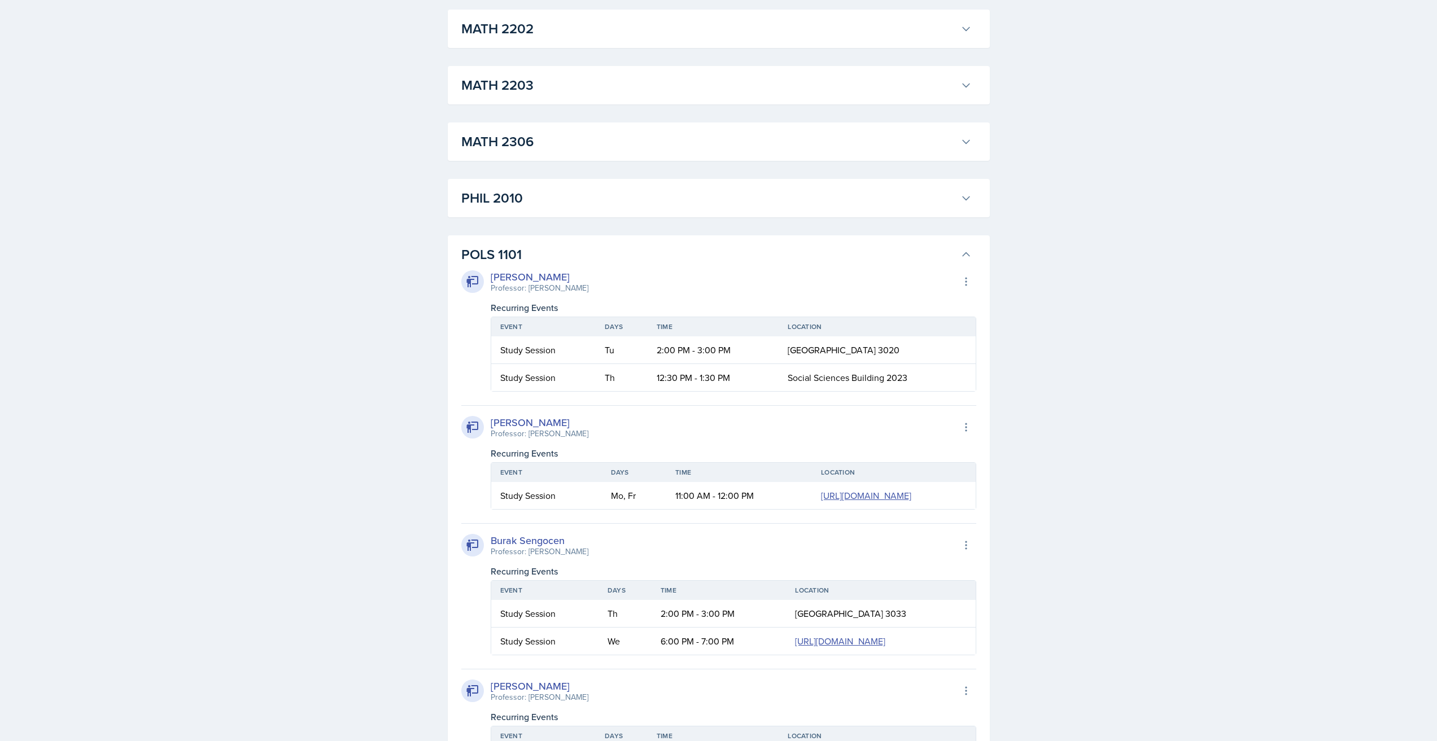
click at [898, 251] on h3 "POLS 1101" at bounding box center [708, 254] width 495 height 20
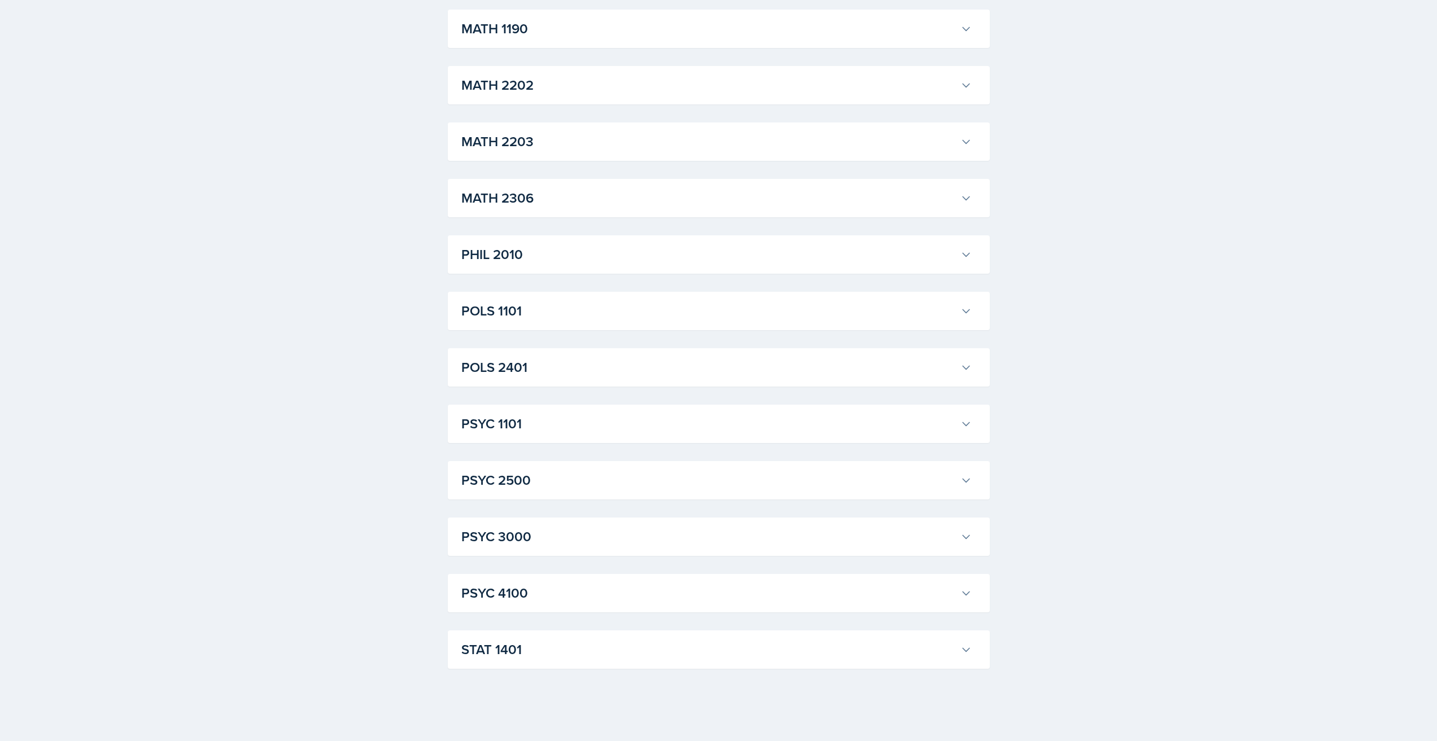
scroll to position [1278, 0]
click at [557, 651] on h3 "STAT 1401" at bounding box center [708, 650] width 495 height 20
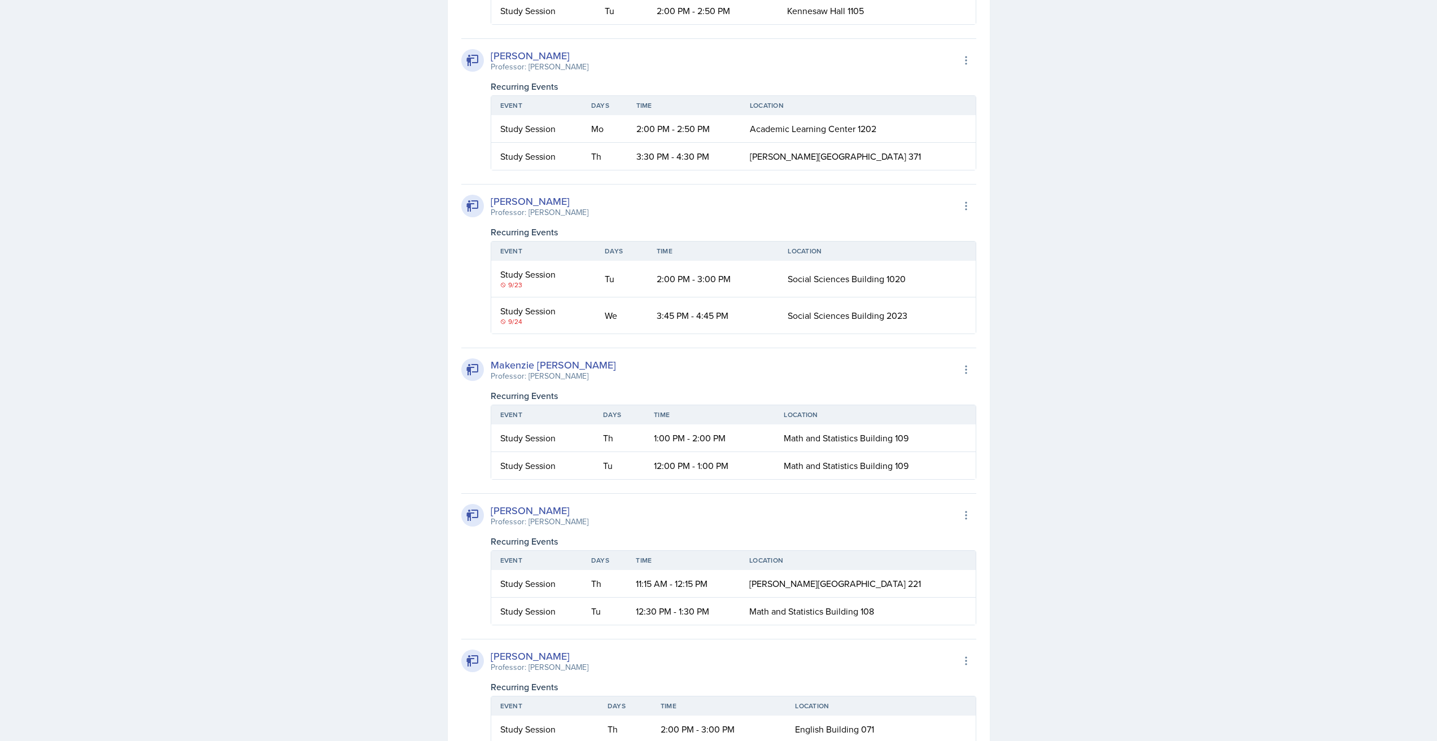
scroll to position [2182, 0]
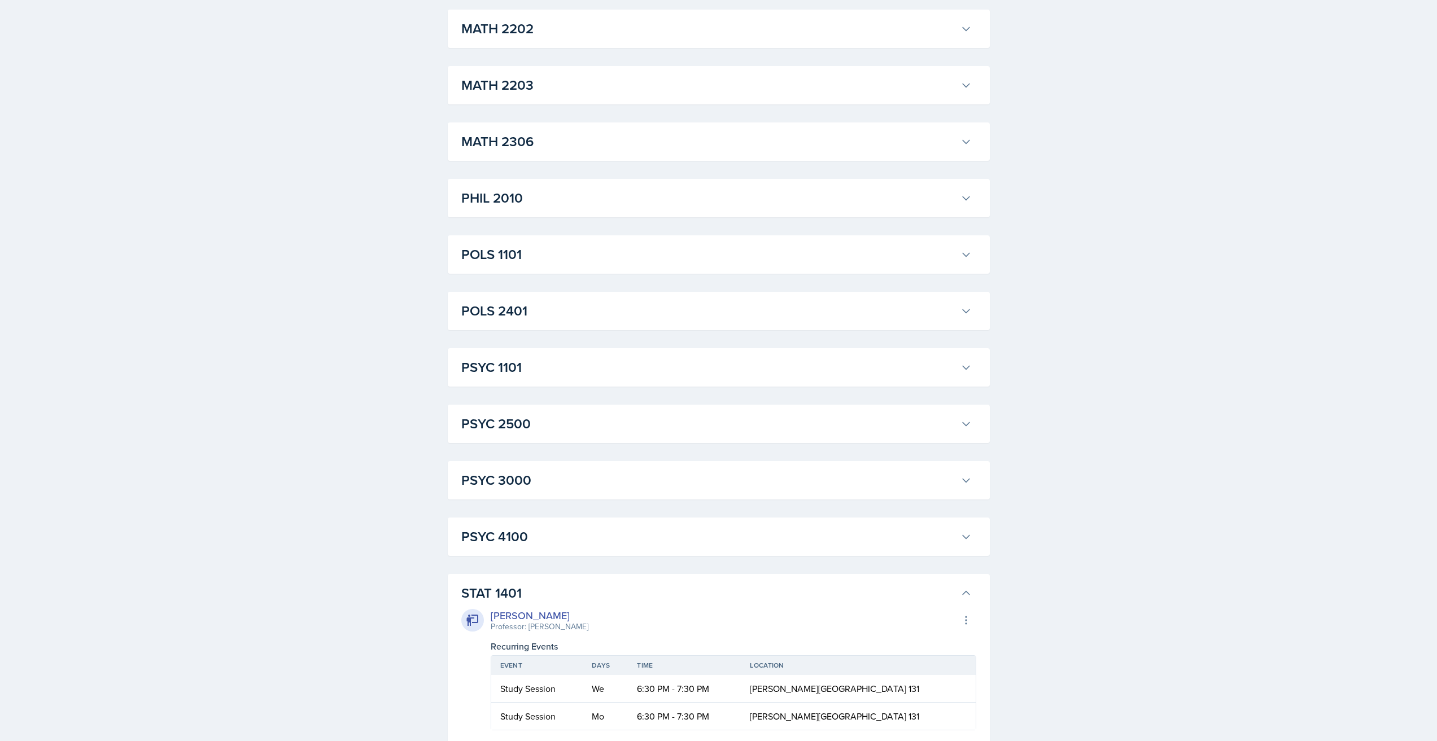
click at [562, 596] on h3 "STAT 1401" at bounding box center [708, 593] width 495 height 20
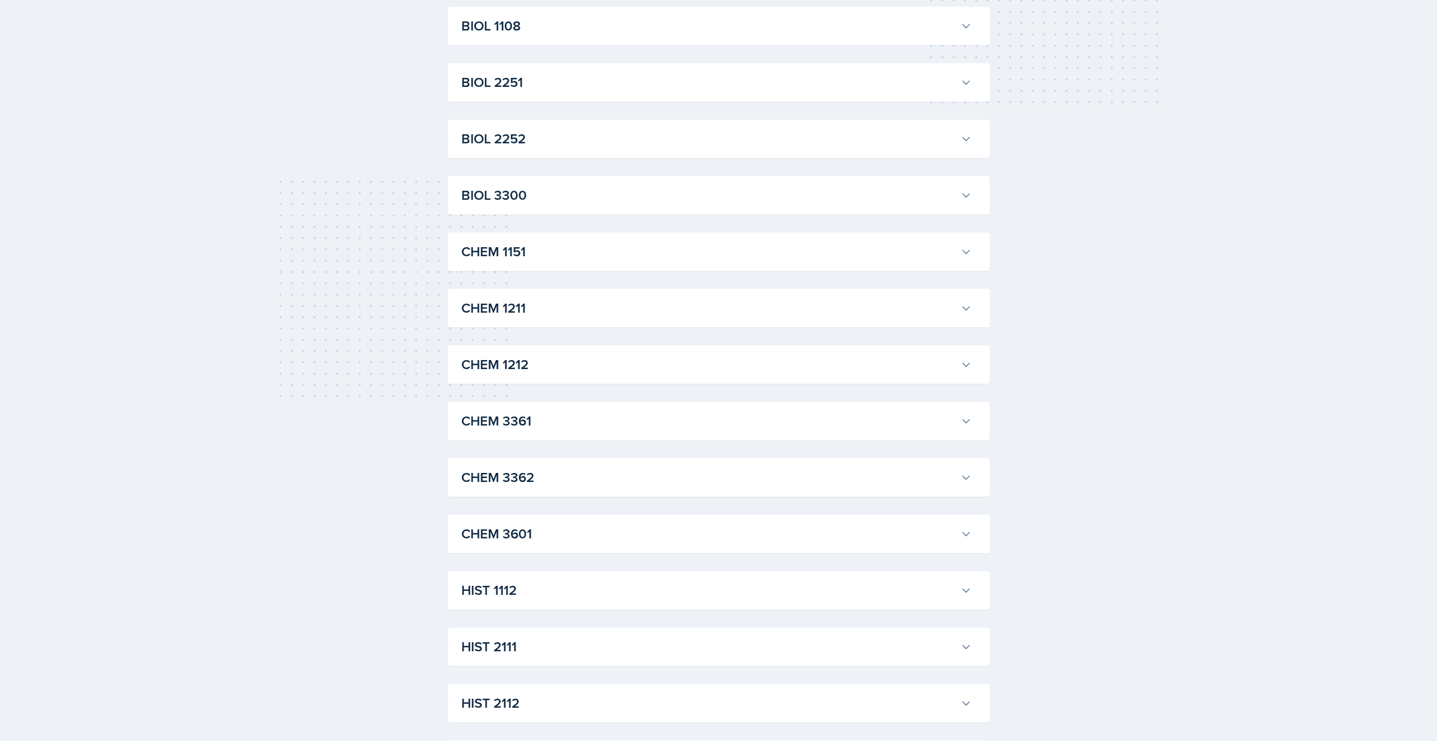
scroll to position [318, 0]
click at [540, 373] on h3 "CHEM 1212" at bounding box center [708, 367] width 495 height 20
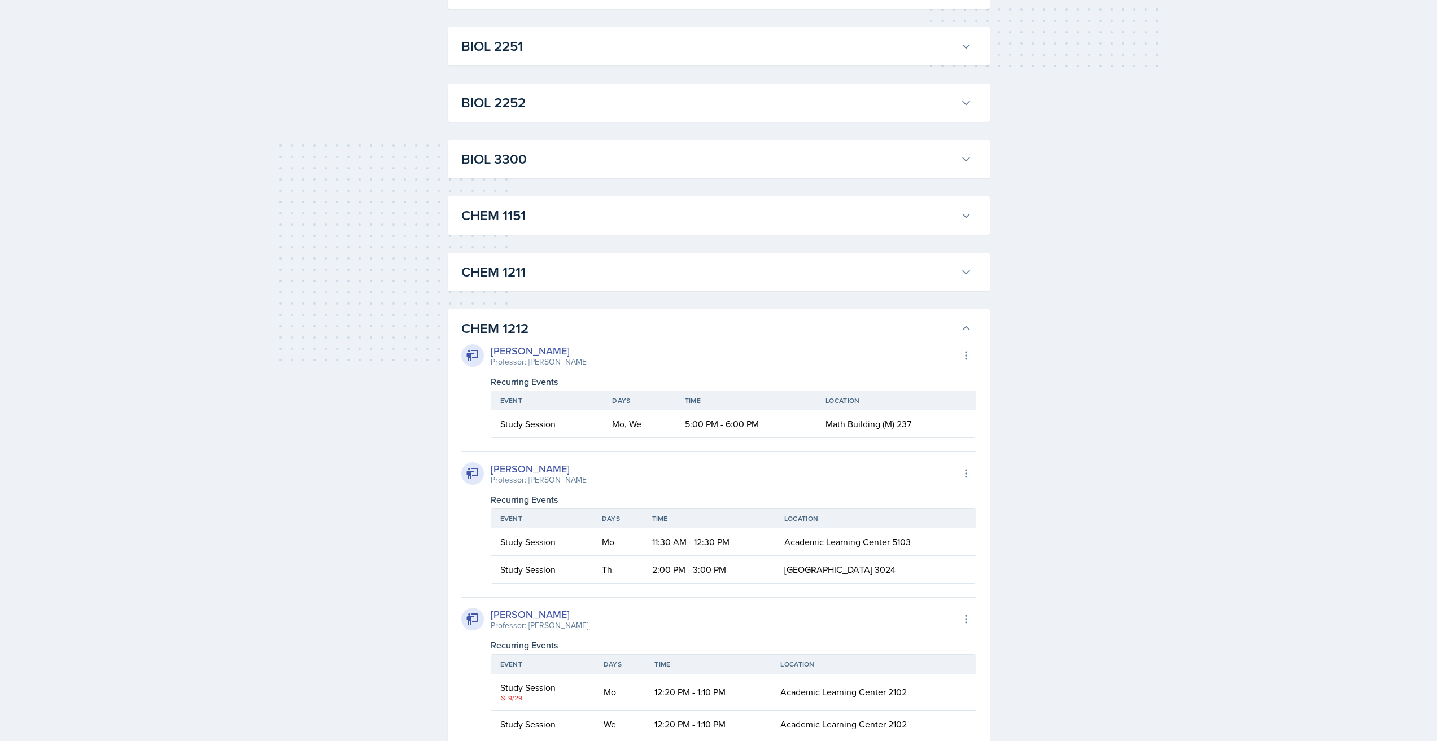
scroll to position [375, 0]
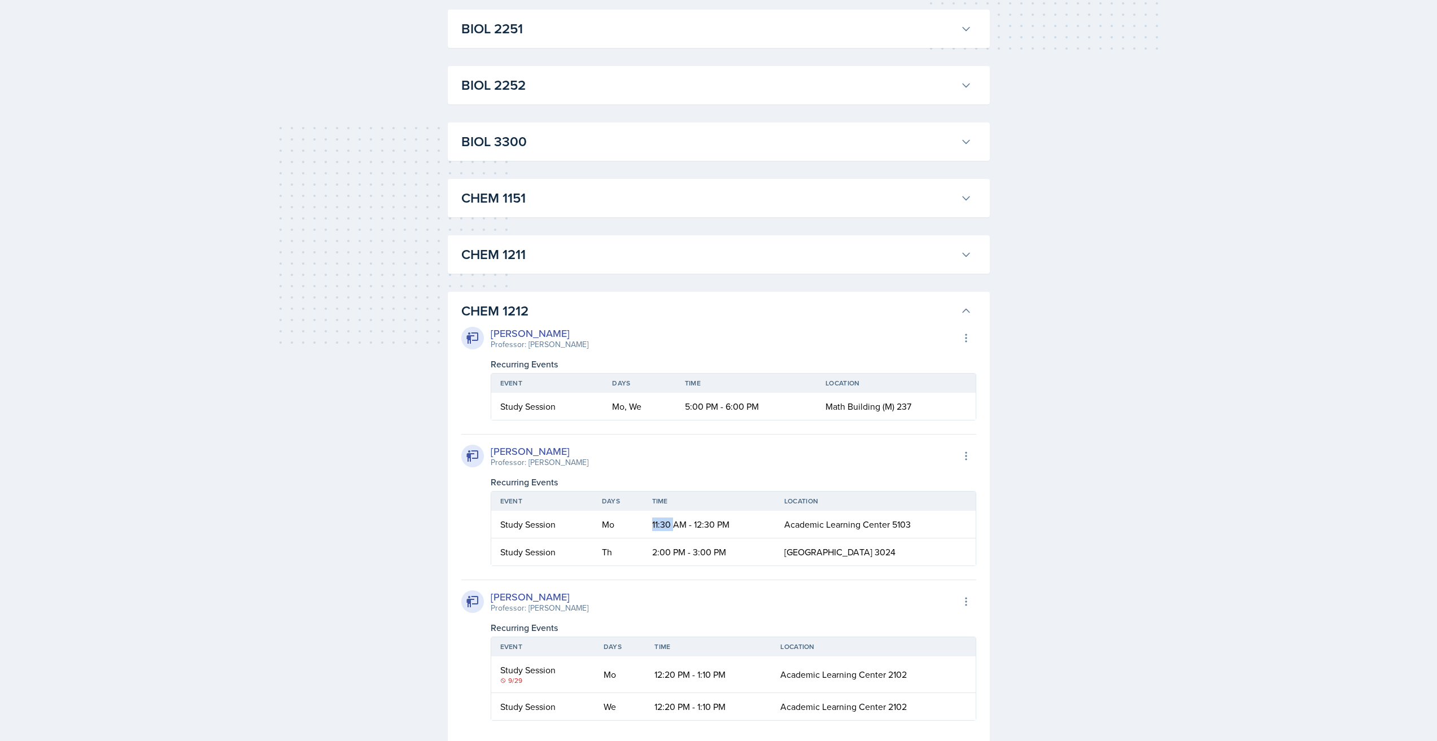
drag, startPoint x: 654, startPoint y: 527, endPoint x: 673, endPoint y: 525, distance: 19.3
click at [673, 525] on td "11:30 AM - 12:30 PM" at bounding box center [709, 525] width 132 height 28
